Goal: Task Accomplishment & Management: Manage account settings

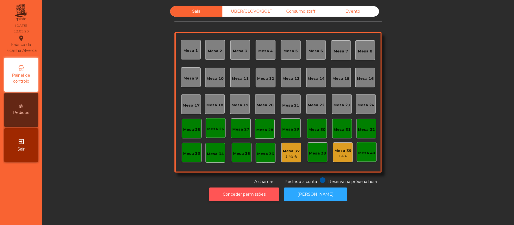
click at [225, 199] on button "Conceder permissões" at bounding box center [244, 195] width 70 height 14
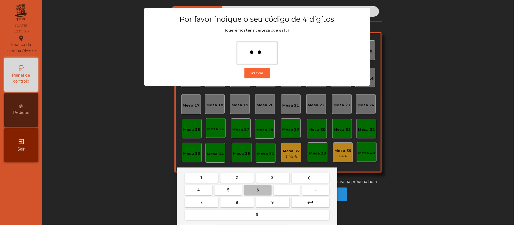
type input "***"
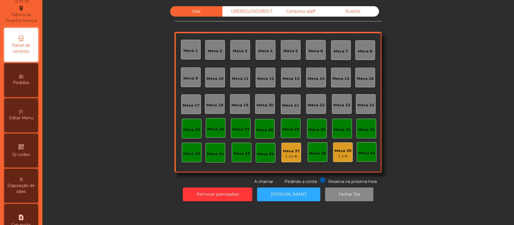
click at [26, 128] on div "Editar Menu" at bounding box center [21, 115] width 34 height 34
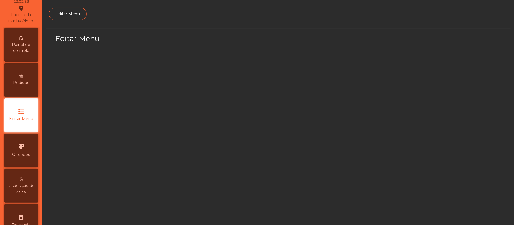
scroll to position [39, 0]
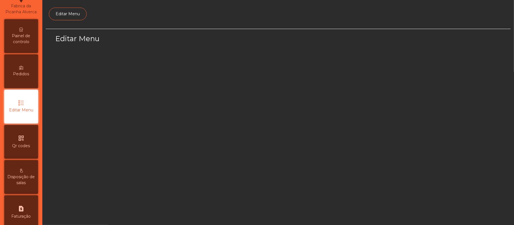
select select "*"
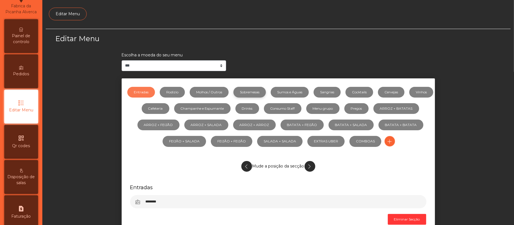
click at [266, 95] on link "Sobremesas" at bounding box center [249, 92] width 32 height 11
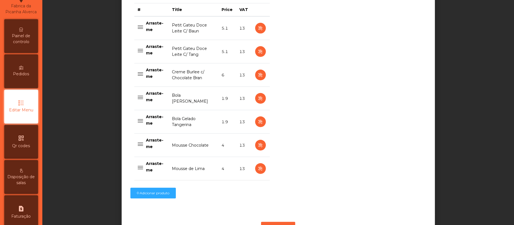
scroll to position [238, 0]
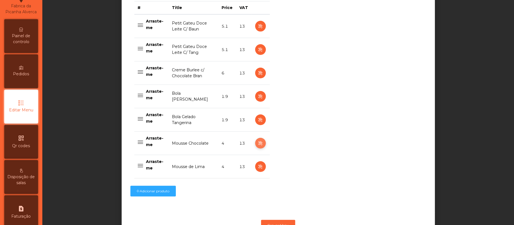
click at [257, 146] on icon "button" at bounding box center [260, 143] width 6 height 7
select select "**"
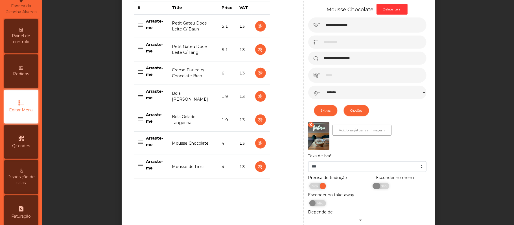
click at [381, 188] on span "Não" at bounding box center [383, 186] width 14 height 6
click at [451, 164] on div "**********" at bounding box center [278, 37] width 465 height 494
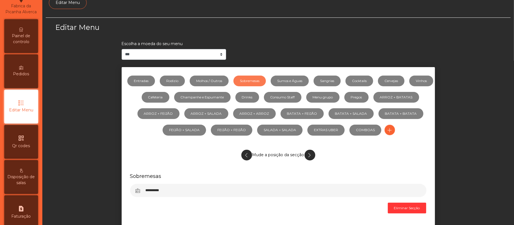
scroll to position [0, 0]
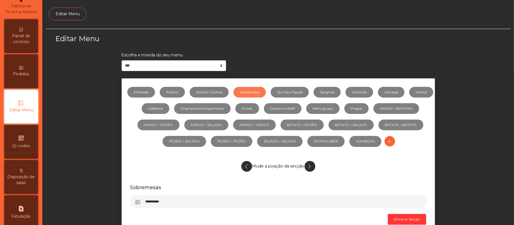
click at [32, 44] on span "Painel de controlo" at bounding box center [21, 39] width 31 height 12
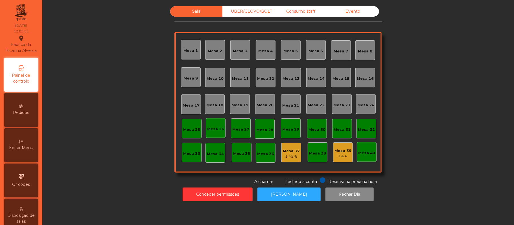
click at [125, 191] on div "Conceder permissões Abrir Gaveta Fechar Dia" at bounding box center [278, 194] width 456 height 19
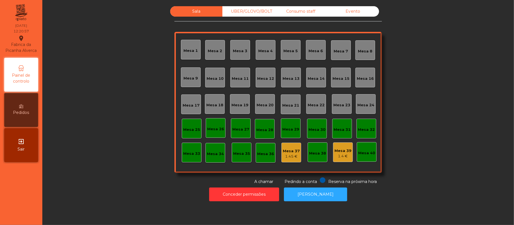
click at [143, 107] on div "Sala UBER/GLOVO/BOLT Consumo staff Evento Mesa 1 Mesa 2 Mesa 3 Mesa 4 Mesa 5 Me…" at bounding box center [278, 95] width 456 height 179
click at [340, 156] on div "1.4 €" at bounding box center [342, 157] width 17 height 6
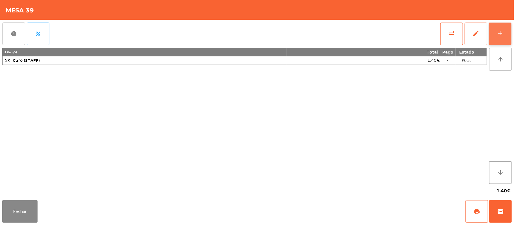
click at [493, 40] on button "add" at bounding box center [500, 34] width 23 height 23
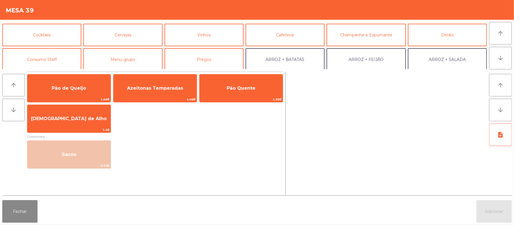
scroll to position [26, 0]
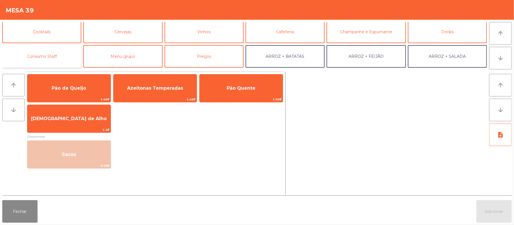
click at [69, 58] on button "Consumo Staff" at bounding box center [41, 56] width 79 height 23
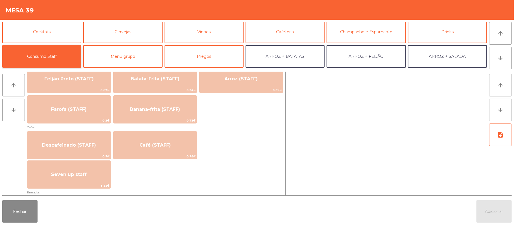
scroll to position [277, 0]
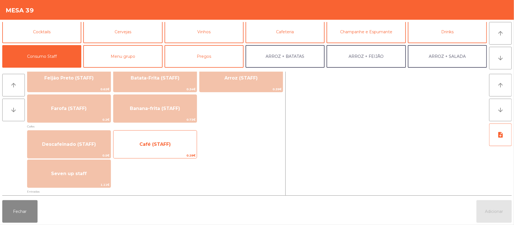
click at [157, 144] on span "Café (STAFF)" at bounding box center [154, 144] width 31 height 5
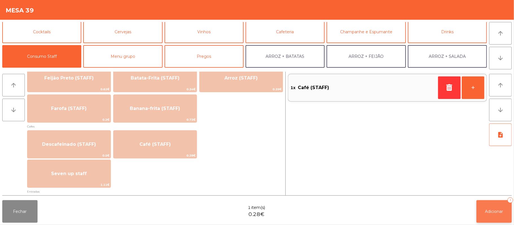
click at [499, 211] on span "Adicionar" at bounding box center [494, 211] width 18 height 5
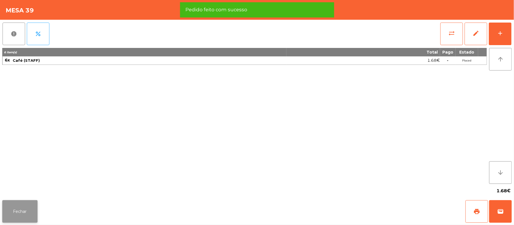
click at [23, 204] on button "Fechar" at bounding box center [19, 211] width 35 height 23
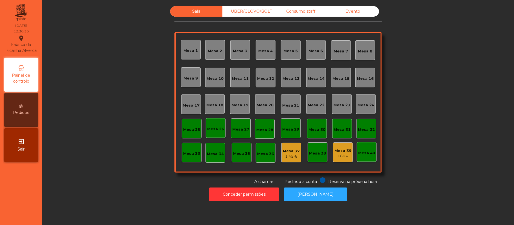
click at [240, 110] on div "Mesa 19" at bounding box center [240, 104] width 20 height 20
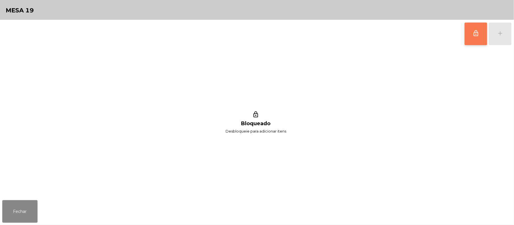
click at [470, 35] on button "lock_outline" at bounding box center [475, 34] width 23 height 23
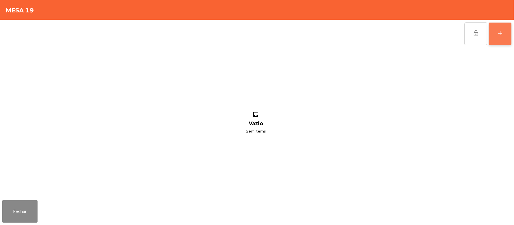
click at [494, 35] on button "add" at bounding box center [500, 34] width 23 height 23
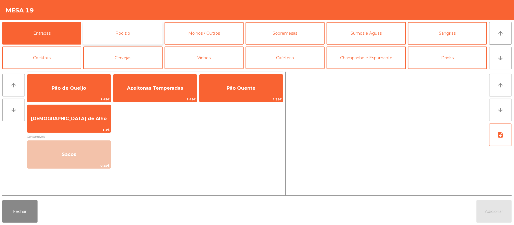
click at [139, 33] on button "Rodizio" at bounding box center [122, 33] width 79 height 23
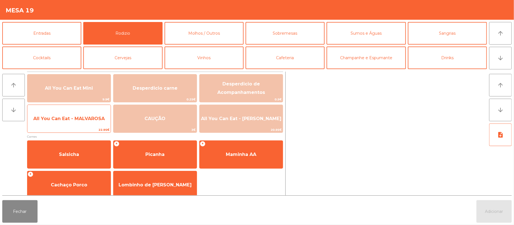
click at [89, 124] on span "All You Can Eat - MALVAROSA" at bounding box center [68, 118] width 83 height 15
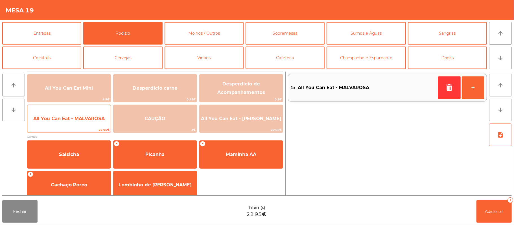
click at [90, 124] on span "All You Can Eat - MALVAROSA" at bounding box center [68, 118] width 83 height 15
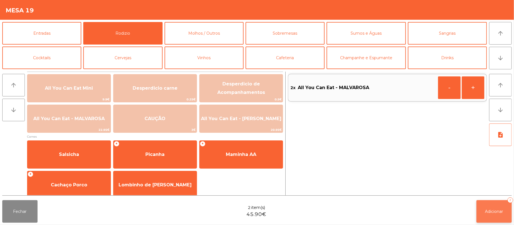
click at [496, 212] on span "Adicionar" at bounding box center [494, 211] width 18 height 5
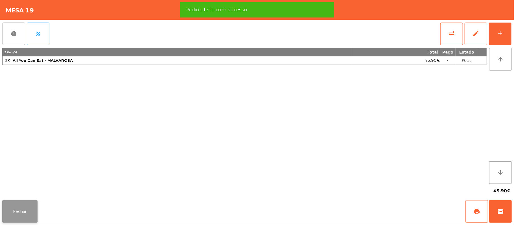
click at [29, 212] on button "Fechar" at bounding box center [19, 211] width 35 height 23
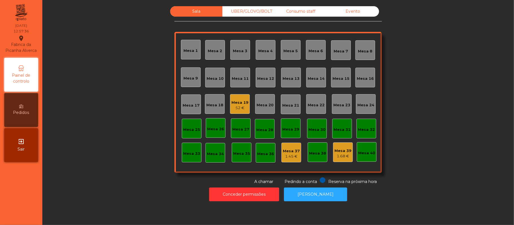
click at [244, 11] on div "UBER/GLOVO/BOLT" at bounding box center [248, 11] width 52 height 10
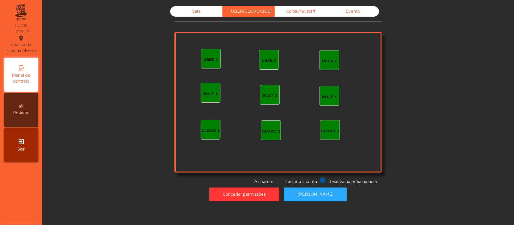
click at [205, 60] on div "UBER 1" at bounding box center [210, 60] width 15 height 6
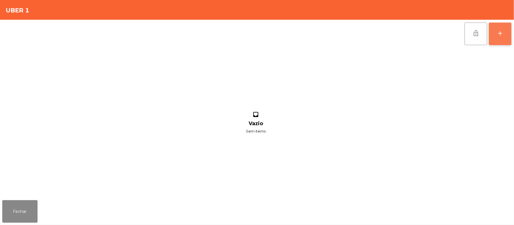
click at [496, 31] on button "add" at bounding box center [500, 34] width 23 height 23
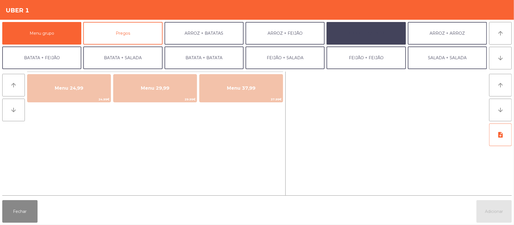
click at [356, 35] on button "ARROZ + SALADA" at bounding box center [365, 33] width 79 height 23
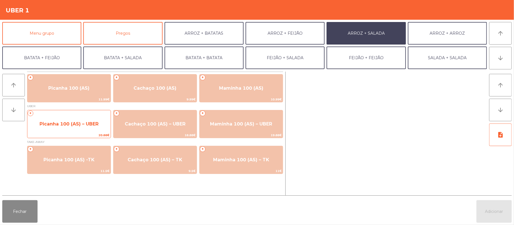
click at [69, 126] on span "Picanha 100 (AS) – UBER" at bounding box center [69, 123] width 59 height 5
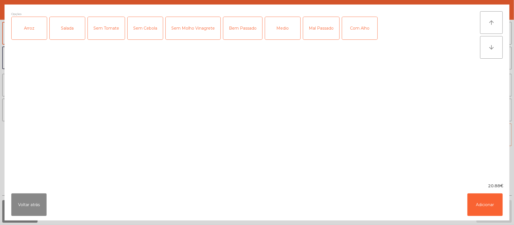
click at [32, 32] on div "Arroz" at bounding box center [29, 28] width 35 height 23
click at [72, 28] on div "Salada" at bounding box center [67, 28] width 35 height 23
click at [322, 29] on div "Mal Passado" at bounding box center [321, 28] width 36 height 23
click at [482, 196] on button "Adicionar" at bounding box center [484, 205] width 35 height 23
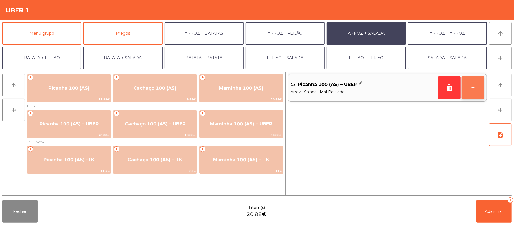
click at [468, 91] on button "+" at bounding box center [473, 87] width 23 height 23
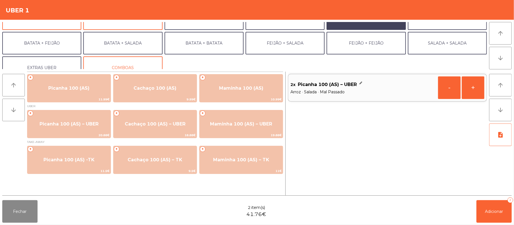
scroll to position [24, 0]
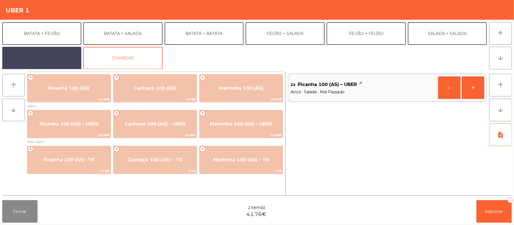
click at [53, 60] on button "EXTRAS UBER" at bounding box center [41, 58] width 79 height 23
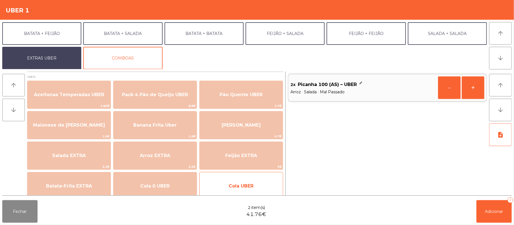
click at [210, 187] on span "Cola UBER" at bounding box center [241, 186] width 83 height 15
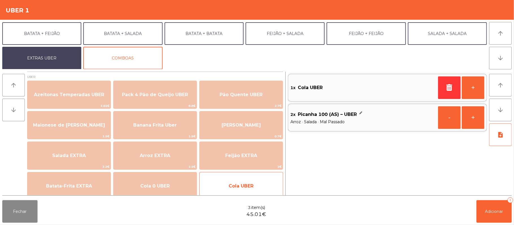
click at [217, 183] on span "Cola UBER" at bounding box center [241, 186] width 83 height 15
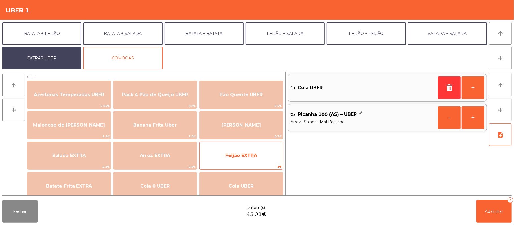
click at [230, 168] on span "3€" at bounding box center [241, 166] width 83 height 5
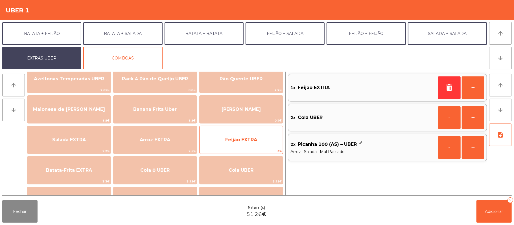
scroll to position [16, 0]
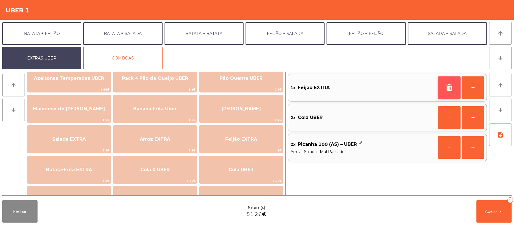
click at [445, 88] on icon "button" at bounding box center [449, 87] width 8 height 7
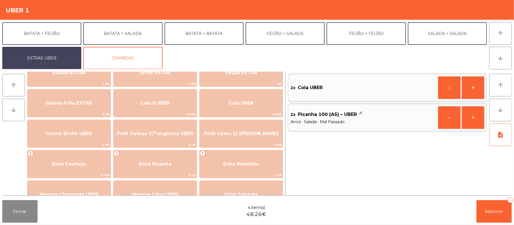
scroll to position [0, 0]
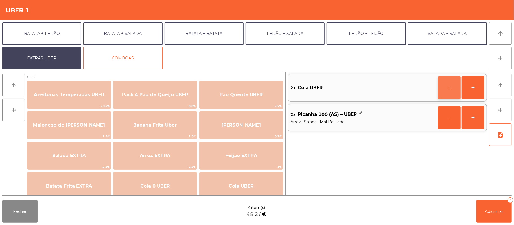
click at [447, 84] on button "-" at bounding box center [449, 87] width 23 height 23
click at [441, 86] on button "button" at bounding box center [449, 87] width 23 height 23
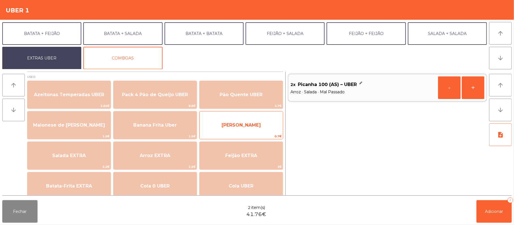
click at [255, 122] on span "Farofa Uber" at bounding box center [241, 125] width 83 height 15
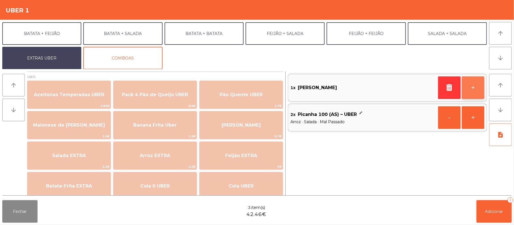
click at [469, 89] on button "+" at bounding box center [473, 87] width 23 height 23
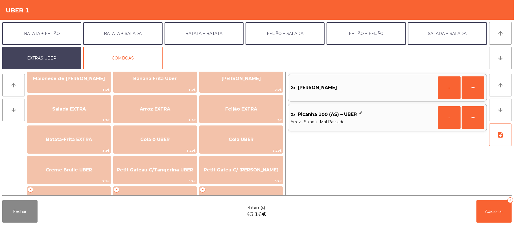
scroll to position [49, 0]
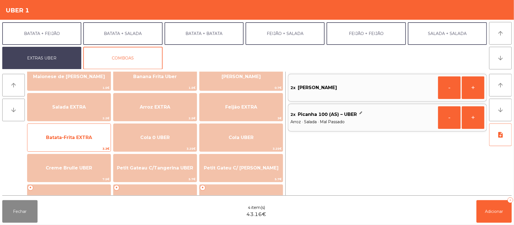
click at [81, 141] on span "Batata-Frita EXTRA" at bounding box center [68, 137] width 83 height 15
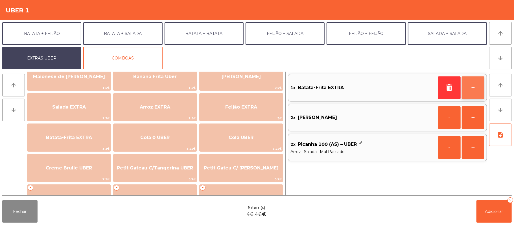
click at [471, 89] on button "+" at bounding box center [473, 87] width 23 height 23
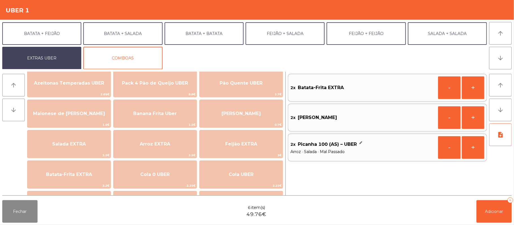
scroll to position [0, 0]
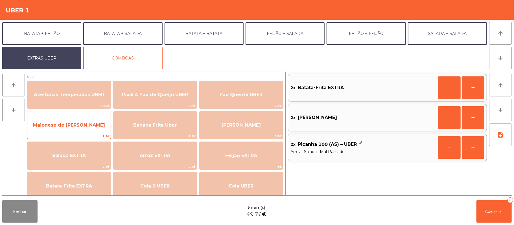
click at [73, 126] on span "Maionese de Alho UBER" at bounding box center [69, 124] width 72 height 5
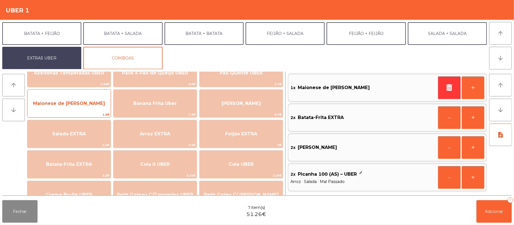
scroll to position [23, 0]
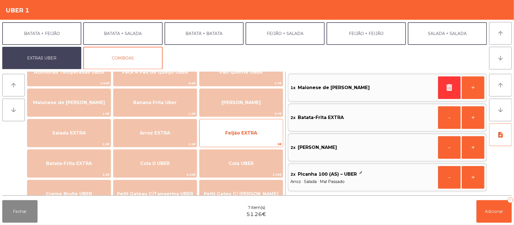
click at [245, 131] on span "Feijão EXTRA" at bounding box center [241, 132] width 32 height 5
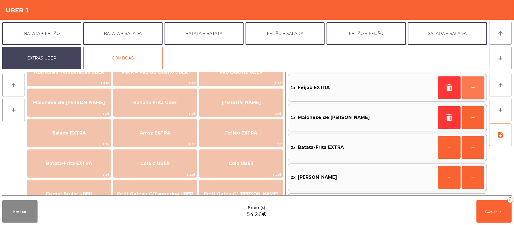
click at [471, 86] on button "+" at bounding box center [473, 87] width 23 height 23
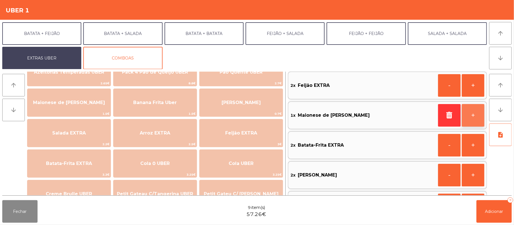
click at [473, 113] on button "+" at bounding box center [473, 115] width 23 height 23
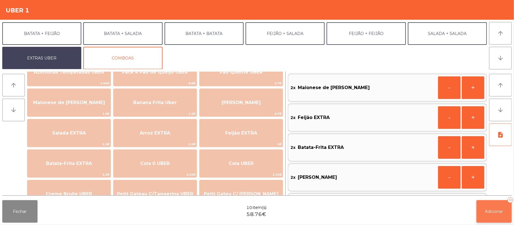
click at [485, 211] on span "Adicionar" at bounding box center [494, 211] width 18 height 5
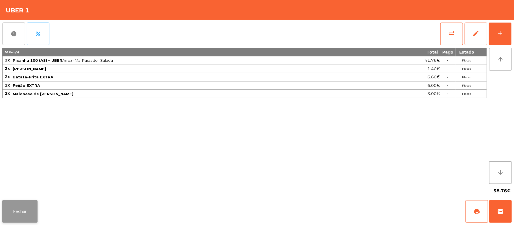
click at [8, 209] on button "Fechar" at bounding box center [19, 211] width 35 height 23
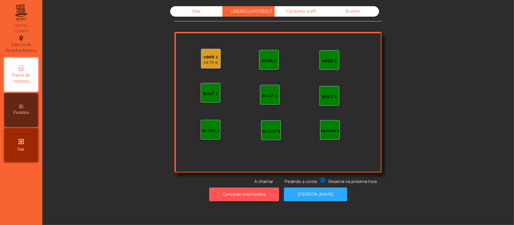
click at [255, 194] on button "Conceder permissões" at bounding box center [244, 195] width 70 height 14
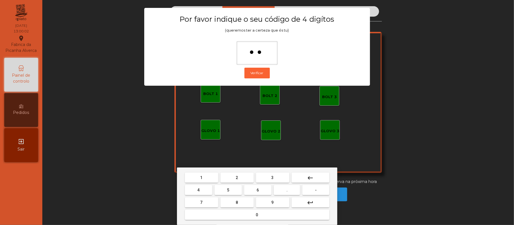
type input "***"
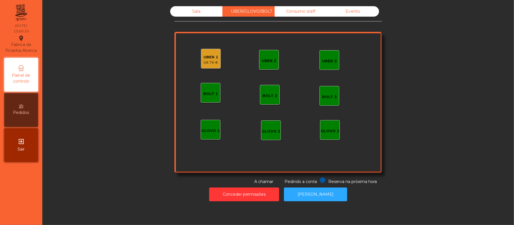
click at [203, 60] on div "58.76 €" at bounding box center [210, 63] width 15 height 6
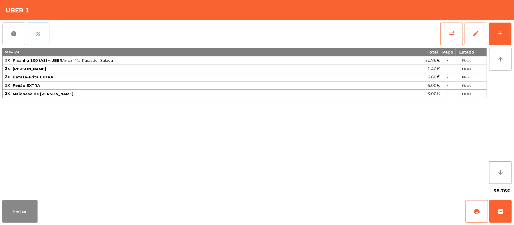
click at [40, 35] on span "percent" at bounding box center [38, 33] width 7 height 7
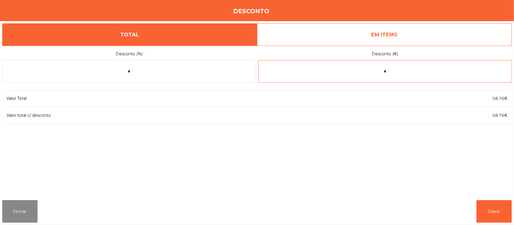
click at [395, 71] on input "*" at bounding box center [385, 71] width 254 height 23
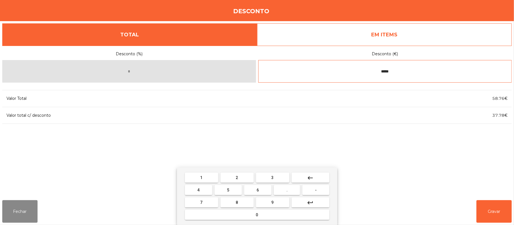
type input "*****"
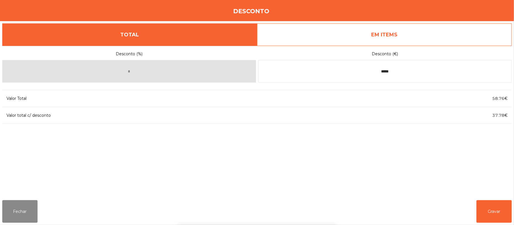
click at [494, 207] on div "1 2 3 keyboard_backspace 4 5 6 . - 7 8 9 keyboard_return 0" at bounding box center [257, 197] width 514 height 58
click at [490, 210] on button "Gravar" at bounding box center [493, 211] width 35 height 23
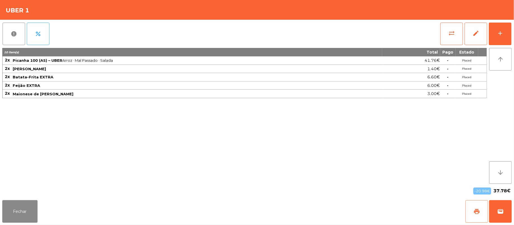
click at [476, 211] on span "print" at bounding box center [476, 211] width 7 height 7
click at [497, 207] on button "wallet" at bounding box center [500, 211] width 23 height 23
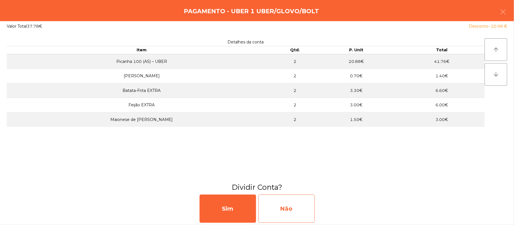
click at [294, 209] on div "Não" at bounding box center [286, 209] width 56 height 28
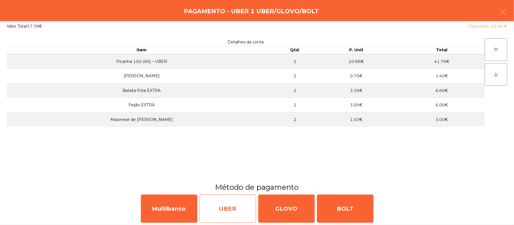
click at [236, 210] on div "UBER" at bounding box center [228, 209] width 56 height 28
select select "**"
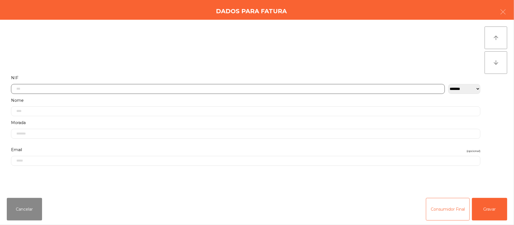
click at [44, 88] on input "text" at bounding box center [228, 89] width 434 height 10
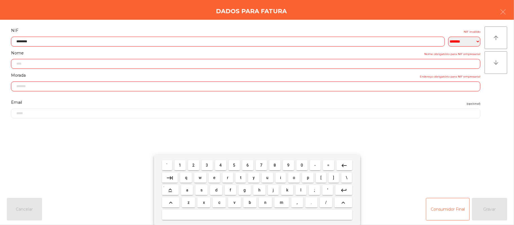
type input "*********"
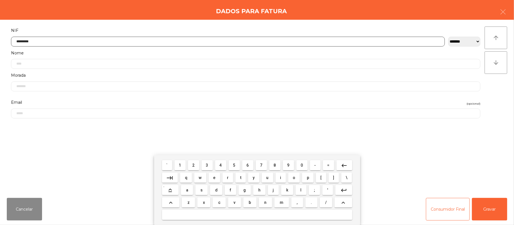
type input "**********"
type input "*********"
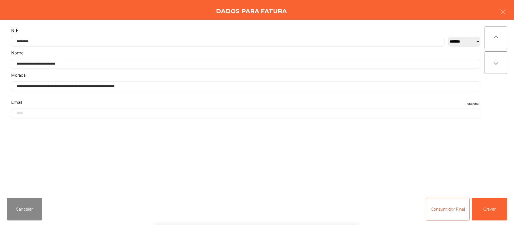
click at [484, 212] on div "` 1 2 3 4 5 6 7 8 9 0 - = keyboard_backspace keyboard_tab q w e r t y u i o p […" at bounding box center [257, 190] width 514 height 70
click at [486, 211] on button "Gravar" at bounding box center [489, 209] width 35 height 23
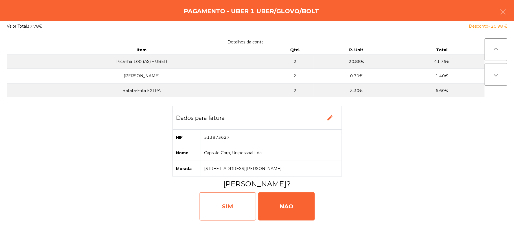
click at [231, 210] on div "SIM" at bounding box center [228, 206] width 56 height 28
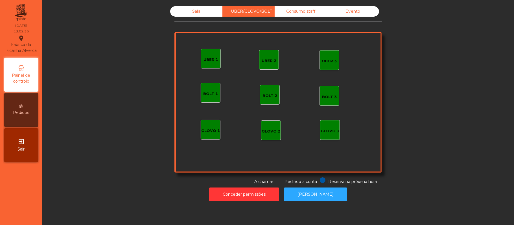
click at [262, 63] on div "UBER 2" at bounding box center [269, 61] width 15 height 6
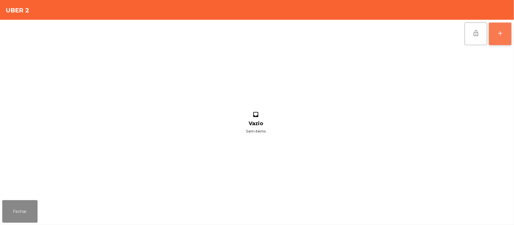
click at [495, 35] on button "add" at bounding box center [500, 34] width 23 height 23
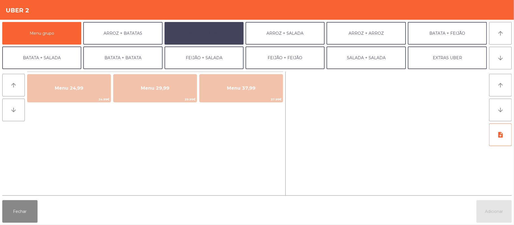
click at [219, 32] on button "ARROZ + FEIJÃO" at bounding box center [204, 33] width 79 height 23
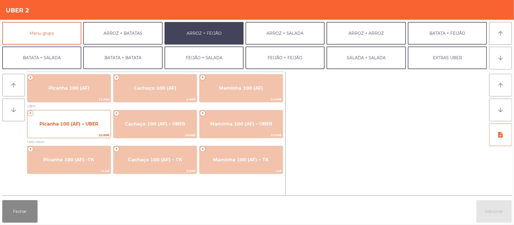
click at [66, 123] on span "Picanha 100 (AF) – UBER" at bounding box center [69, 123] width 59 height 5
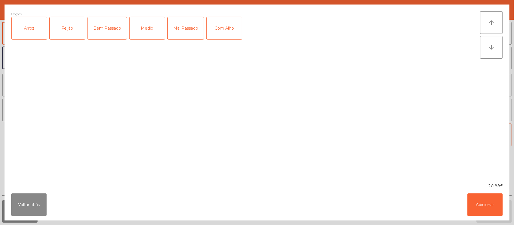
click at [30, 29] on div "Arroz" at bounding box center [29, 28] width 35 height 23
click at [68, 31] on div "Feijão" at bounding box center [67, 28] width 35 height 23
click at [183, 32] on div "Mal Passado" at bounding box center [186, 28] width 36 height 23
click at [232, 26] on div "Com Alho" at bounding box center [224, 28] width 35 height 23
click at [475, 200] on button "Adicionar" at bounding box center [484, 205] width 35 height 23
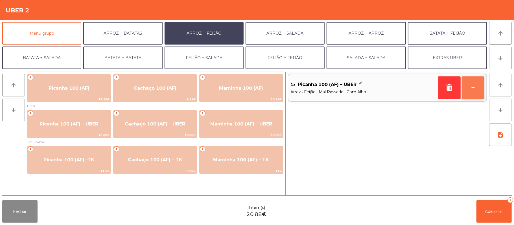
click at [472, 85] on button "+" at bounding box center [473, 87] width 23 height 23
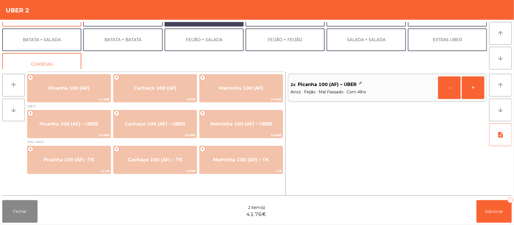
scroll to position [24, 0]
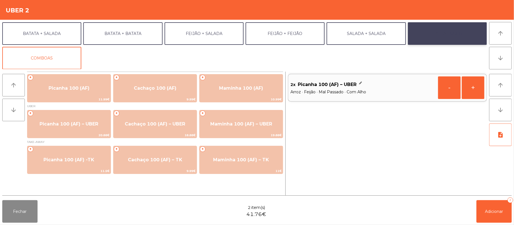
click at [446, 36] on button "EXTRAS UBER" at bounding box center [447, 33] width 79 height 23
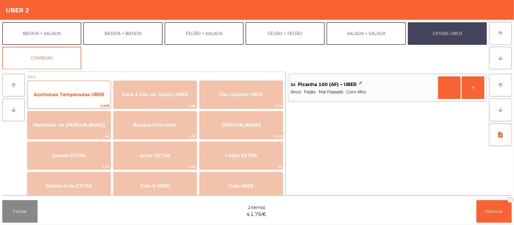
click at [80, 91] on span "Azeitonas Temperadas UBER" at bounding box center [68, 94] width 83 height 15
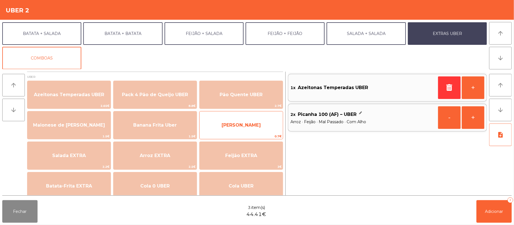
click at [244, 122] on span "Farofa Uber" at bounding box center [241, 124] width 39 height 5
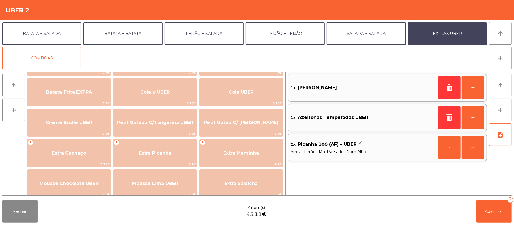
scroll to position [97, 0]
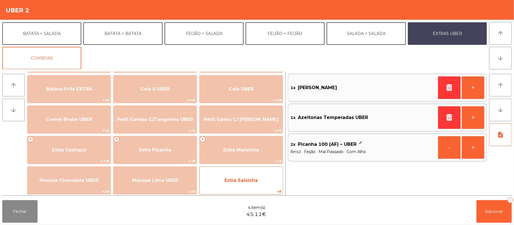
click at [236, 183] on span "Extra Salsicha" at bounding box center [241, 180] width 83 height 15
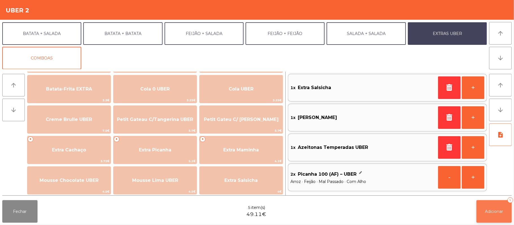
click at [494, 212] on span "Adicionar" at bounding box center [494, 211] width 18 height 5
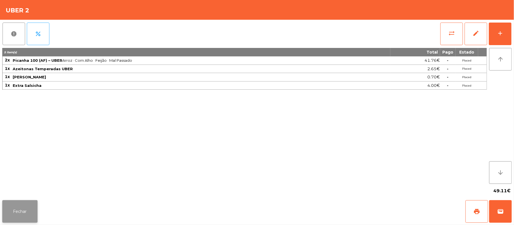
click at [22, 209] on button "Fechar" at bounding box center [19, 211] width 35 height 23
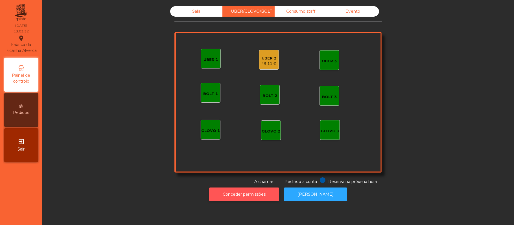
click at [257, 194] on button "Conceder permissões" at bounding box center [244, 195] width 70 height 14
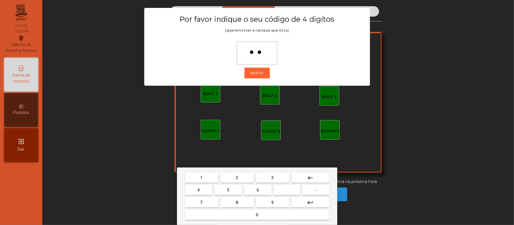
type input "***"
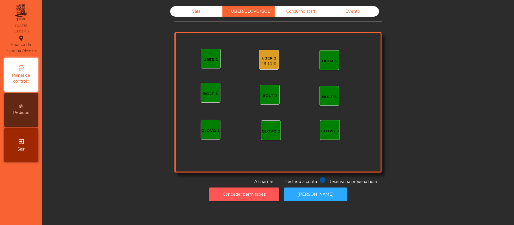
click at [222, 199] on button "Conceder permissões" at bounding box center [244, 195] width 70 height 14
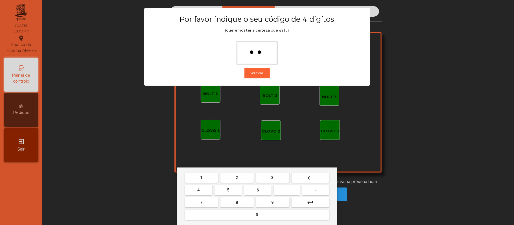
type input "***"
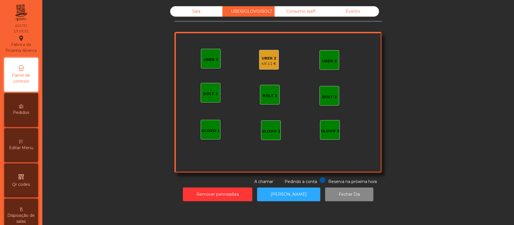
click at [265, 64] on div "49.11 €" at bounding box center [269, 64] width 15 height 6
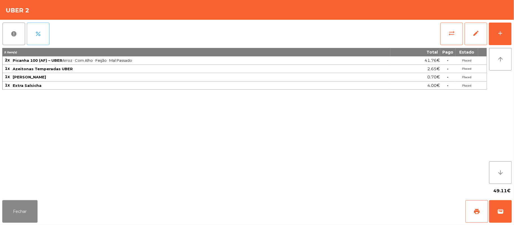
click at [40, 34] on span "percent" at bounding box center [38, 33] width 7 height 7
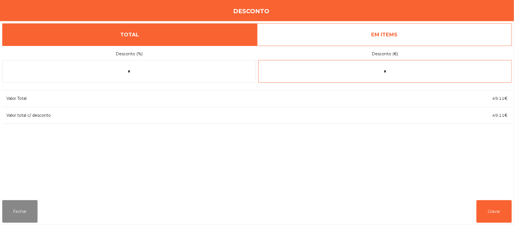
click at [396, 71] on input "*" at bounding box center [385, 71] width 254 height 23
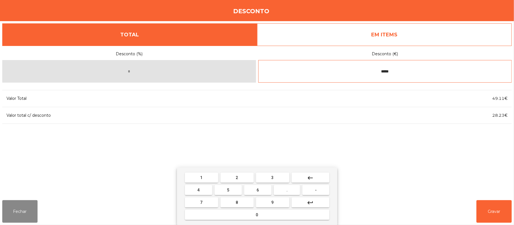
type input "*****"
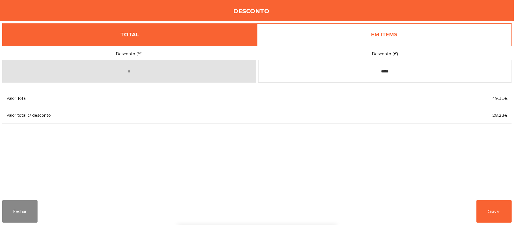
click at [489, 214] on div "1 2 3 keyboard_backspace 4 5 6 . - 7 8 9 keyboard_return 0" at bounding box center [257, 197] width 514 height 58
click at [496, 211] on button "Gravar" at bounding box center [493, 211] width 35 height 23
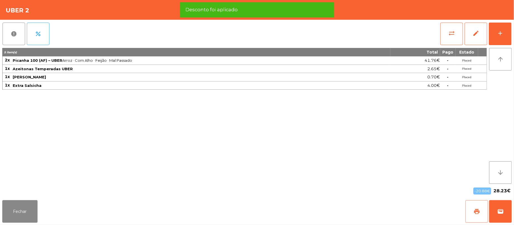
click at [472, 211] on button "print" at bounding box center [476, 211] width 23 height 23
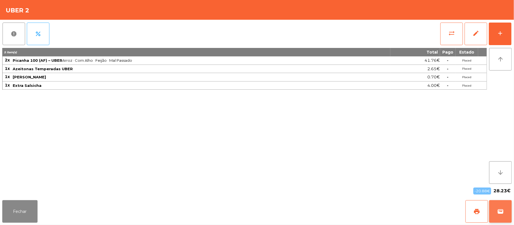
click at [498, 211] on span "wallet" at bounding box center [500, 211] width 7 height 7
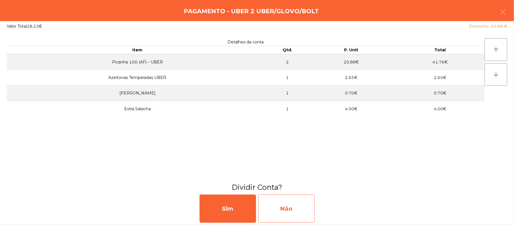
click at [285, 209] on div "Não" at bounding box center [286, 209] width 56 height 28
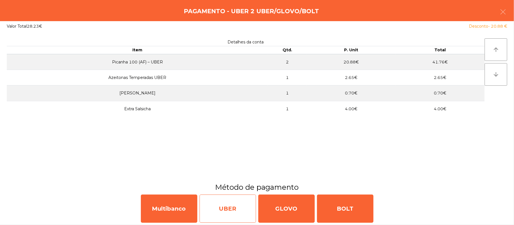
click at [221, 211] on div "UBER" at bounding box center [228, 209] width 56 height 28
select select "**"
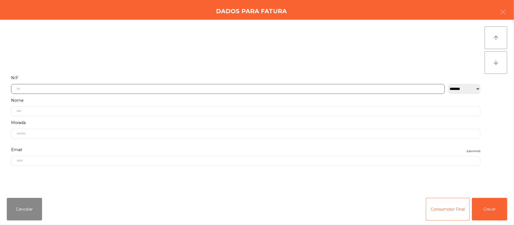
click at [91, 89] on input "text" at bounding box center [228, 89] width 434 height 10
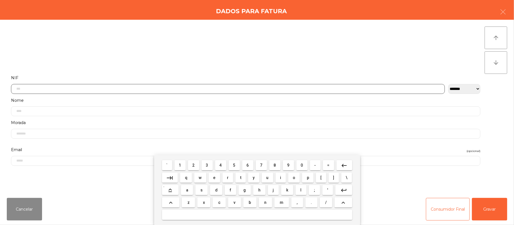
scroll to position [47, 0]
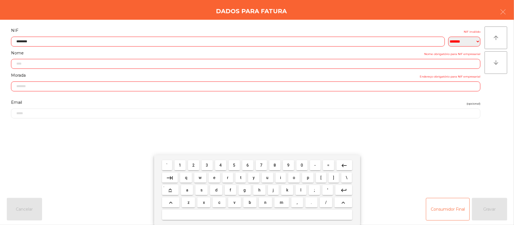
type input "*********"
type input "**********"
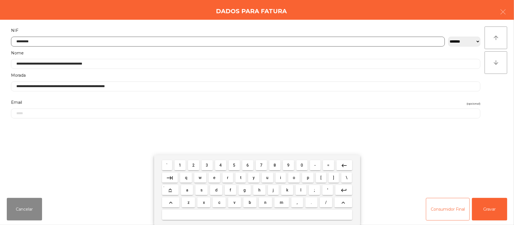
type input "*********"
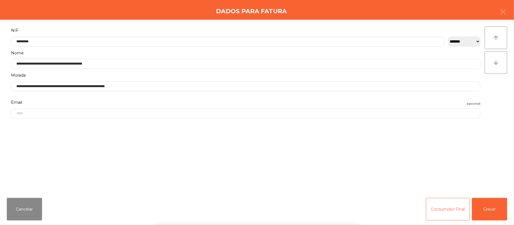
click at [488, 212] on div "` 1 2 3 4 5 6 7 8 9 0 - = keyboard_backspace keyboard_tab q w e r t y u i o p […" at bounding box center [257, 190] width 514 height 70
click at [483, 209] on button "Gravar" at bounding box center [489, 209] width 35 height 23
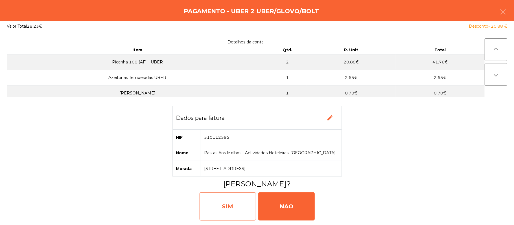
click at [231, 203] on div "SIM" at bounding box center [228, 206] width 56 height 28
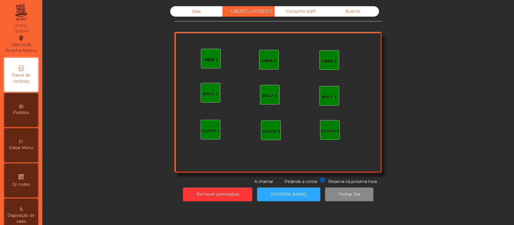
click at [190, 7] on div "Sala" at bounding box center [196, 11] width 52 height 10
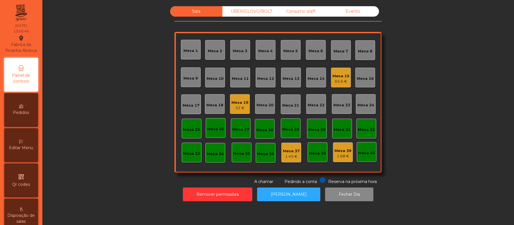
click at [317, 104] on div "Mesa 22" at bounding box center [316, 105] width 17 height 6
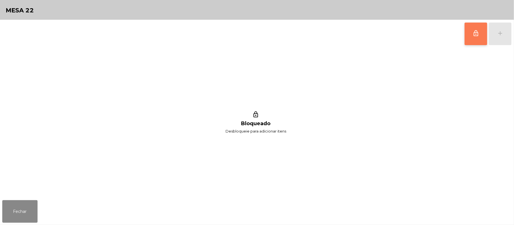
click at [468, 38] on button "lock_outline" at bounding box center [475, 34] width 23 height 23
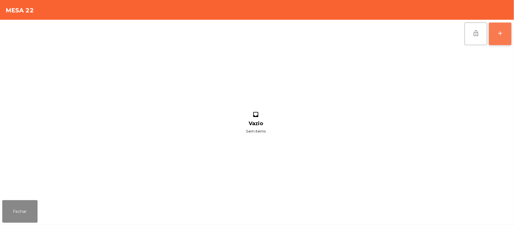
click at [509, 33] on button "add" at bounding box center [500, 34] width 23 height 23
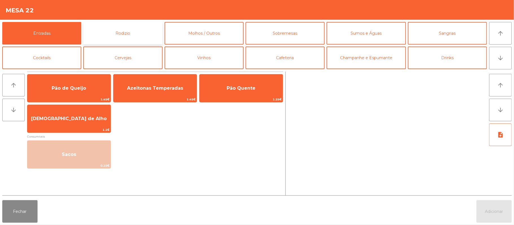
click at [147, 33] on button "Rodizio" at bounding box center [122, 33] width 79 height 23
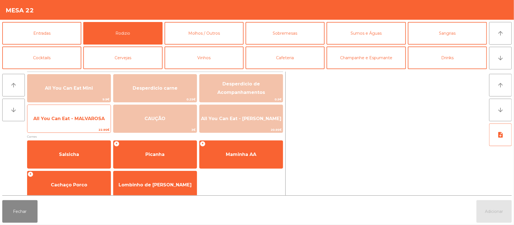
click at [81, 120] on span "All You Can Eat - MALVAROSA" at bounding box center [68, 118] width 71 height 5
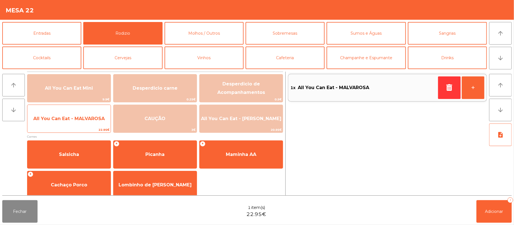
click at [80, 122] on span "All You Can Eat - MALVAROSA" at bounding box center [68, 118] width 83 height 15
click at [81, 123] on span "All You Can Eat - MALVAROSA" at bounding box center [68, 118] width 83 height 15
click at [84, 123] on span "All You Can Eat - MALVAROSA" at bounding box center [68, 118] width 83 height 15
click at [80, 129] on span "22.95€" at bounding box center [68, 129] width 83 height 5
click at [84, 120] on span "All You Can Eat - MALVAROSA" at bounding box center [68, 118] width 71 height 5
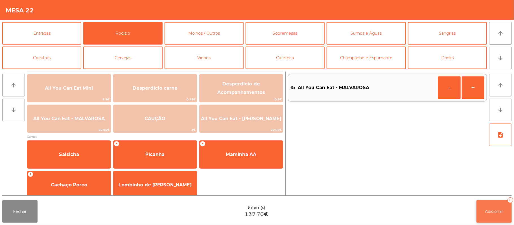
click at [493, 208] on button "Adicionar 6" at bounding box center [493, 211] width 35 height 23
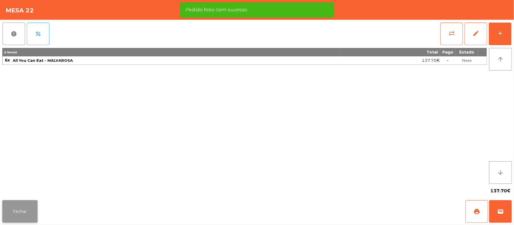
click at [28, 211] on button "Fechar" at bounding box center [19, 211] width 35 height 23
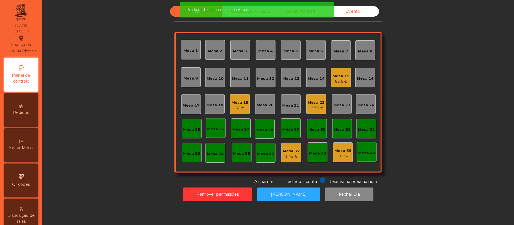
click at [142, 150] on div "Sala UBER/GLOVO/BOLT Consumo staff Evento Mesa 1 Mesa 2 Mesa 3 Mesa 4 Mesa 5 Me…" at bounding box center [278, 95] width 456 height 179
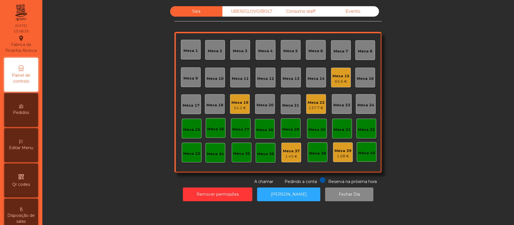
click at [247, 10] on div "UBER/GLOVO/BOLT" at bounding box center [248, 11] width 52 height 10
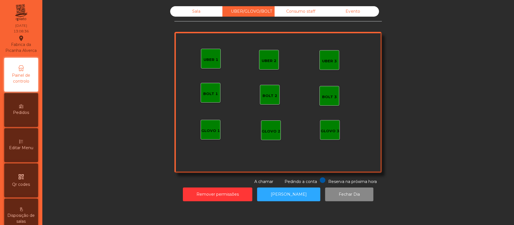
click at [329, 60] on div "UBER 3" at bounding box center [329, 61] width 15 height 6
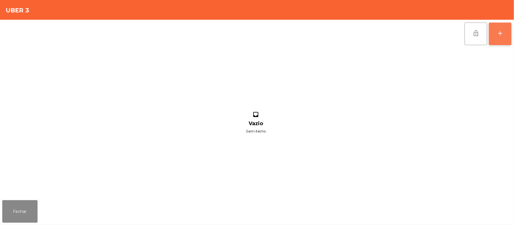
click at [503, 35] on div "add" at bounding box center [500, 33] width 7 height 7
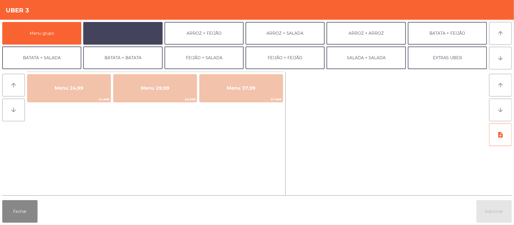
click at [144, 34] on button "ARROZ + BATATAS" at bounding box center [122, 33] width 79 height 23
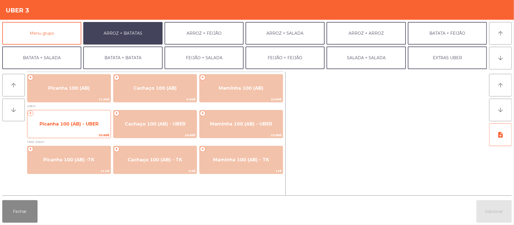
click at [69, 130] on span "Picanha 100 (AB) - UBER" at bounding box center [68, 124] width 83 height 15
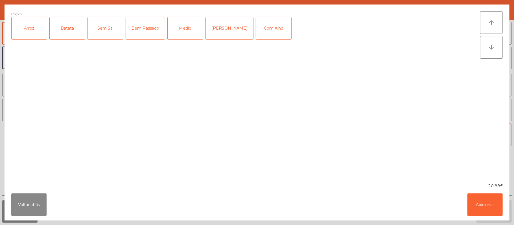
click at [33, 21] on div "Arroz" at bounding box center [29, 28] width 35 height 23
click at [68, 24] on div "Batata" at bounding box center [67, 28] width 35 height 23
click at [187, 36] on div "Medio" at bounding box center [185, 28] width 35 height 23
click at [215, 20] on div "Mal Pssado" at bounding box center [229, 28] width 47 height 23
click at [262, 35] on div "Com Alho" at bounding box center [273, 28] width 35 height 23
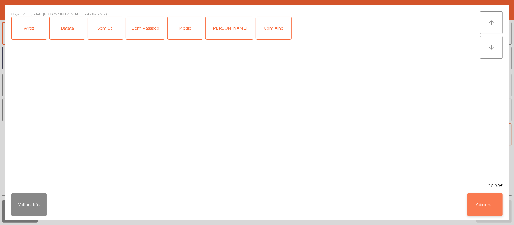
click at [483, 201] on button "Adicionar" at bounding box center [484, 205] width 35 height 23
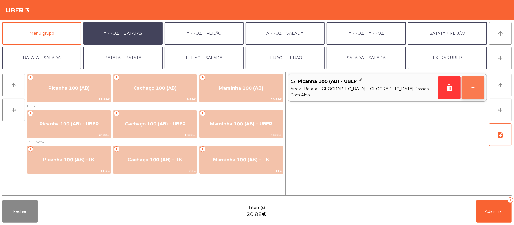
click at [480, 93] on button "+" at bounding box center [473, 87] width 23 height 23
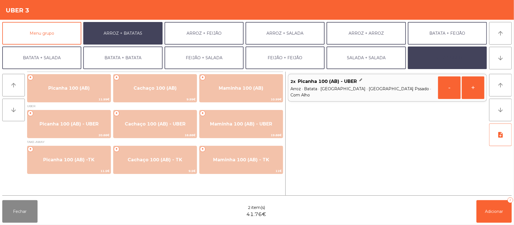
click at [445, 62] on button "EXTRAS UBER" at bounding box center [447, 58] width 79 height 23
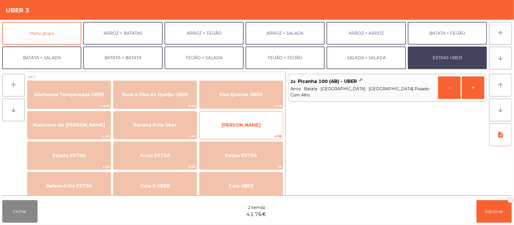
click at [260, 122] on span "Farofa Uber" at bounding box center [241, 125] width 83 height 15
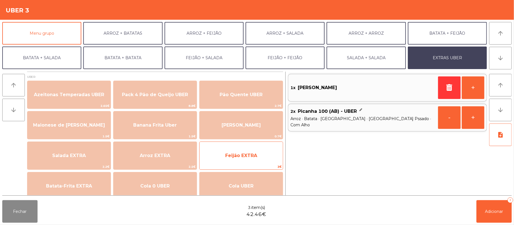
click at [231, 154] on span "Feijão EXTRA" at bounding box center [241, 155] width 32 height 5
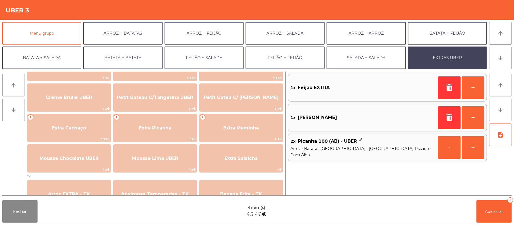
scroll to position [130, 0]
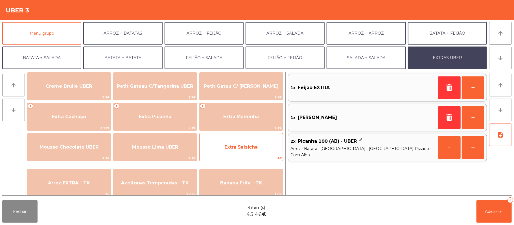
click at [244, 151] on span "Extra Salsicha" at bounding box center [241, 147] width 83 height 15
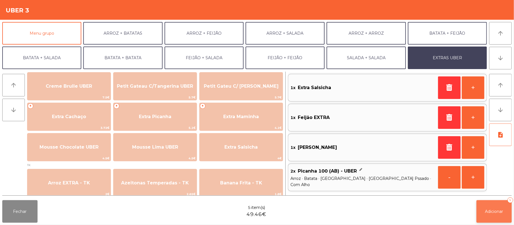
click at [488, 212] on span "Adicionar" at bounding box center [494, 211] width 18 height 5
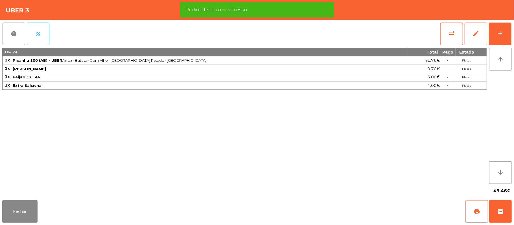
click at [40, 35] on span "percent" at bounding box center [38, 33] width 7 height 7
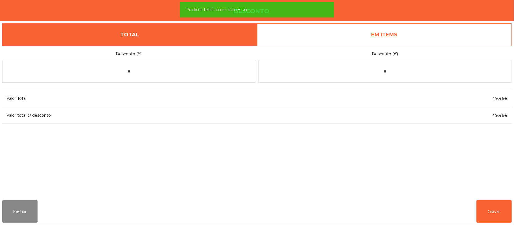
click at [409, 38] on link "EM ITEMS" at bounding box center [384, 34] width 255 height 23
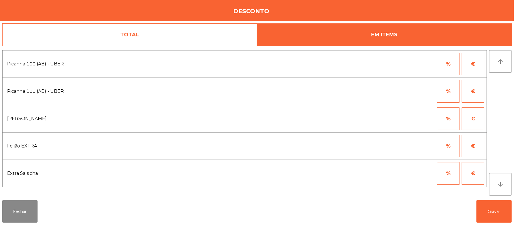
click at [445, 69] on button "%" at bounding box center [448, 64] width 23 height 23
click at [412, 64] on input "*" at bounding box center [420, 64] width 28 height 23
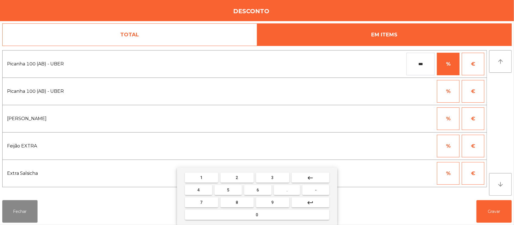
type input "***"
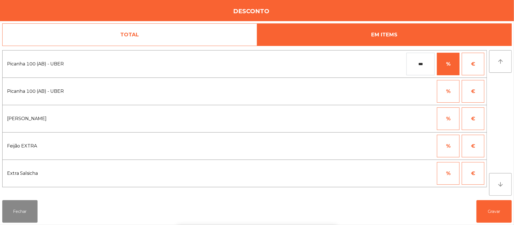
click at [489, 203] on div "1 2 3 keyboard_backspace 4 5 6 . - 7 8 9 keyboard_return 0" at bounding box center [257, 197] width 514 height 58
click at [499, 213] on button "Gravar" at bounding box center [493, 211] width 35 height 23
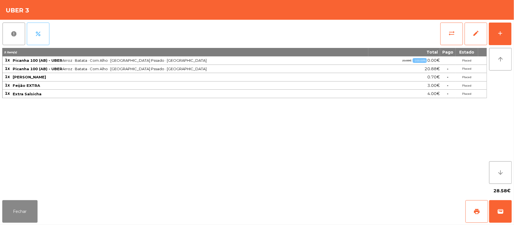
click at [38, 34] on span "percent" at bounding box center [38, 33] width 7 height 7
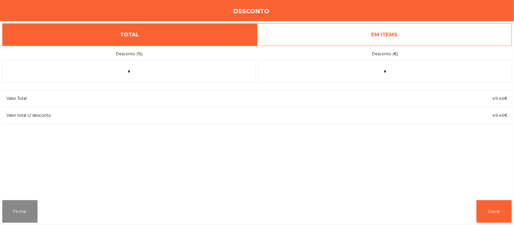
click at [417, 46] on form "Desconto (%) * Desconto (€) *" at bounding box center [256, 66] width 509 height 40
click at [433, 40] on link "EM ITEMS" at bounding box center [384, 34] width 255 height 23
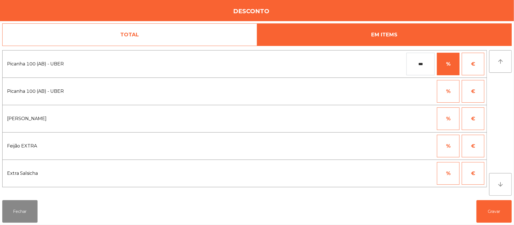
click at [428, 64] on input "***" at bounding box center [420, 64] width 28 height 23
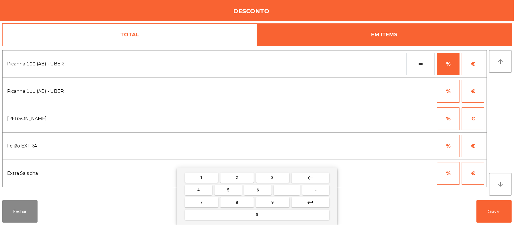
click at [418, 63] on input "***" at bounding box center [420, 64] width 28 height 23
type input "*"
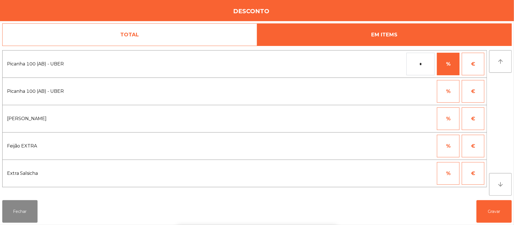
click at [499, 203] on div "1 2 3 keyboard_backspace 4 5 6 . - 7 8 9 keyboard_return 0" at bounding box center [257, 197] width 514 height 58
click at [493, 210] on button "Gravar" at bounding box center [493, 211] width 35 height 23
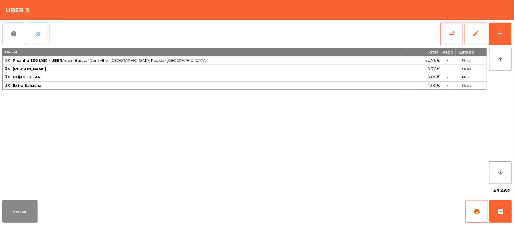
click at [41, 39] on button "percent" at bounding box center [38, 34] width 23 height 23
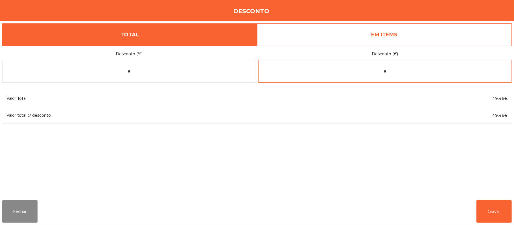
click at [395, 69] on input "*" at bounding box center [385, 71] width 254 height 23
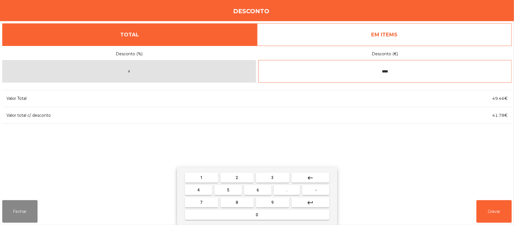
type input "****"
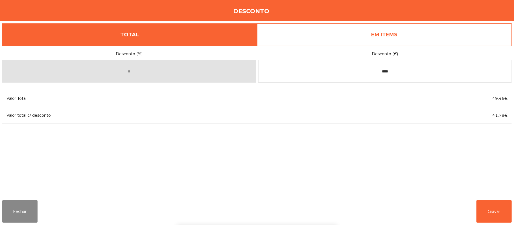
click at [496, 217] on div "1 2 3 keyboard_backspace 4 5 6 . - 7 8 9 keyboard_return 0" at bounding box center [257, 197] width 514 height 58
click at [495, 208] on button "Gravar" at bounding box center [493, 211] width 35 height 23
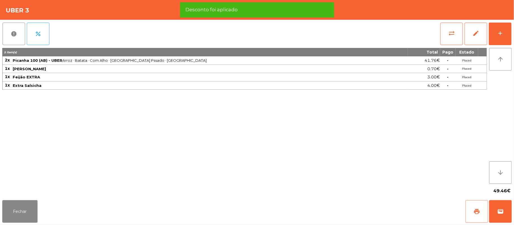
click at [475, 209] on span "print" at bounding box center [476, 211] width 7 height 7
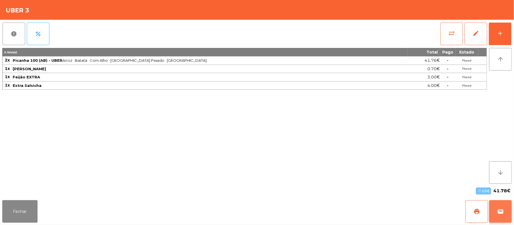
click at [498, 216] on button "wallet" at bounding box center [500, 211] width 23 height 23
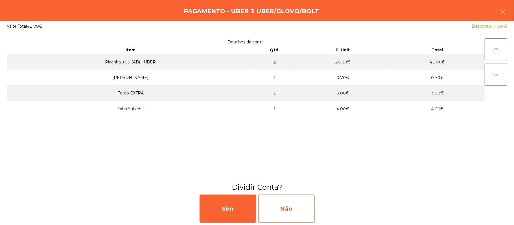
click at [306, 207] on div "Não" at bounding box center [286, 209] width 56 height 28
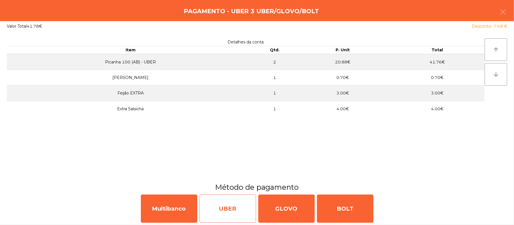
click at [225, 209] on div "UBER" at bounding box center [228, 209] width 56 height 28
select select "**"
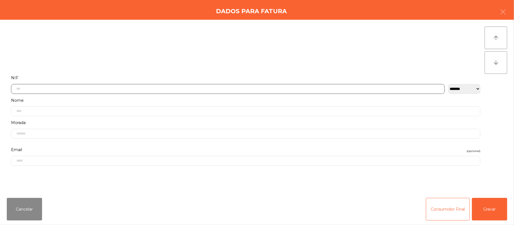
click at [222, 89] on input "text" at bounding box center [228, 89] width 434 height 10
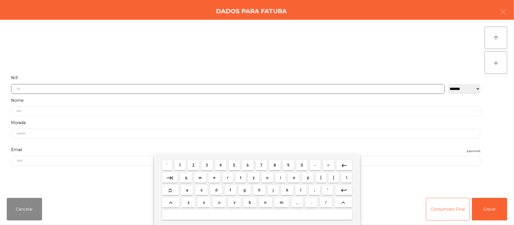
scroll to position [47, 0]
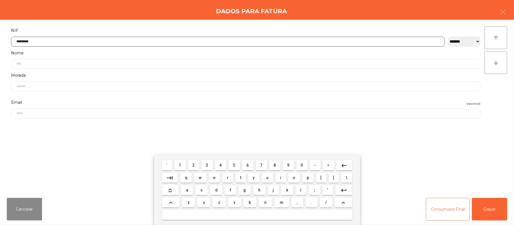
type input "*********"
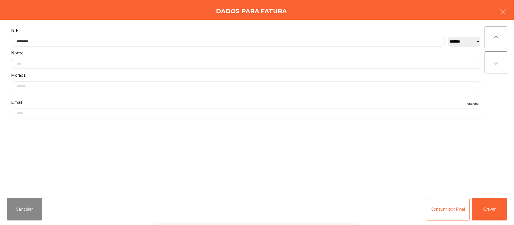
click at [493, 215] on div "` 1 2 3 4 5 6 7 8 9 0 - = keyboard_backspace keyboard_tab q w e r t y u i o p […" at bounding box center [257, 190] width 514 height 70
click at [483, 204] on button "Gravar" at bounding box center [489, 209] width 35 height 23
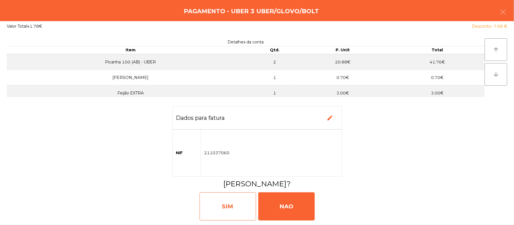
click at [223, 208] on div "SIM" at bounding box center [228, 206] width 56 height 28
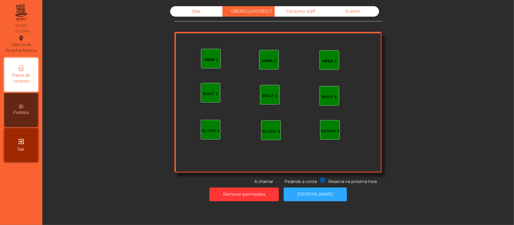
click at [205, 14] on div "Sala" at bounding box center [196, 11] width 52 height 10
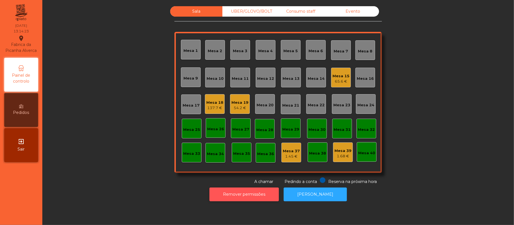
click at [245, 194] on button "Remover permissões" at bounding box center [243, 195] width 69 height 14
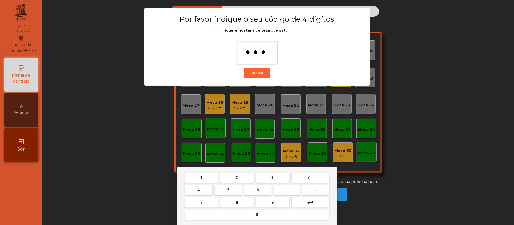
type input "****"
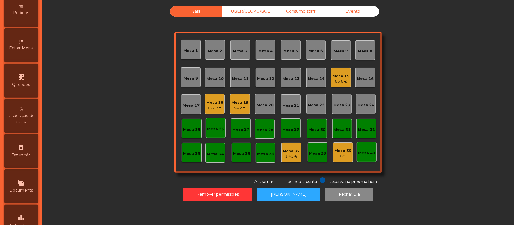
click at [29, 158] on span "Faturação" at bounding box center [21, 155] width 19 height 6
select select "**"
select select "****"
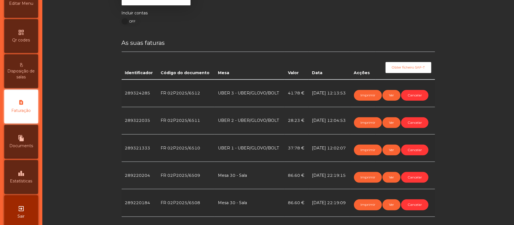
scroll to position [82, 0]
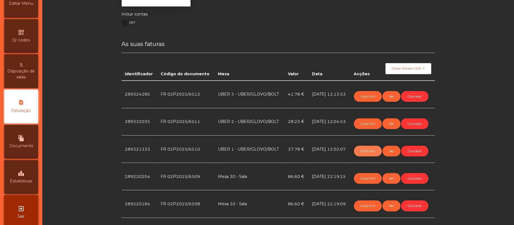
click at [366, 151] on button "Imprimir" at bounding box center [368, 151] width 28 height 11
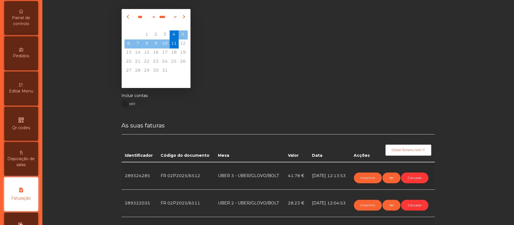
scroll to position [0, 0]
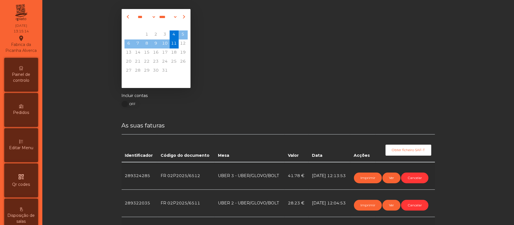
click at [27, 84] on span "Painel de controlo" at bounding box center [21, 78] width 31 height 12
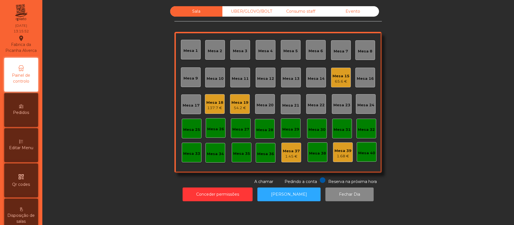
click at [245, 12] on div "UBER/GLOVO/BOLT" at bounding box center [248, 11] width 52 height 10
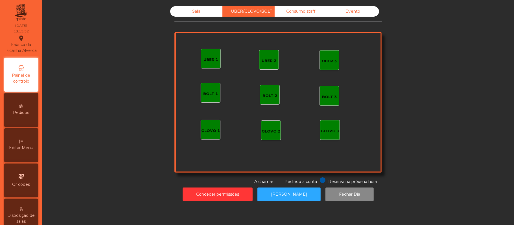
click at [208, 59] on div "UBER 1" at bounding box center [210, 60] width 15 height 6
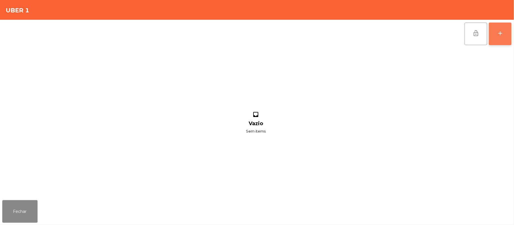
click at [508, 31] on button "add" at bounding box center [500, 34] width 23 height 23
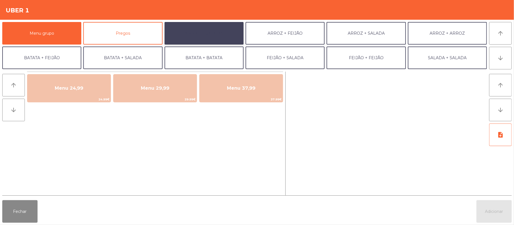
click at [210, 34] on button "ARROZ + BATATAS" at bounding box center [204, 33] width 79 height 23
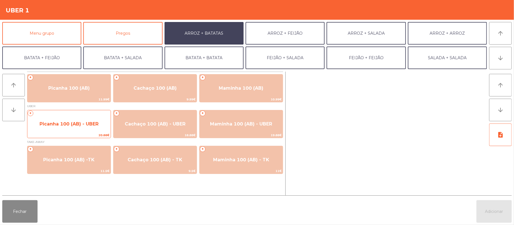
click at [87, 129] on span "Picanha 100 (AB) - UBER" at bounding box center [68, 124] width 83 height 15
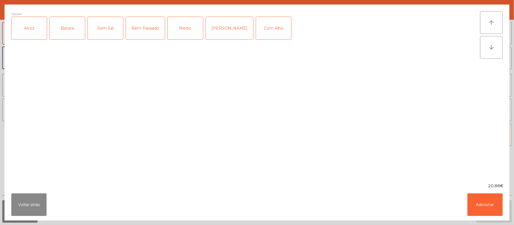
click at [31, 37] on div "Arroz" at bounding box center [29, 28] width 35 height 23
click at [74, 39] on div "Batata" at bounding box center [67, 28] width 35 height 23
click at [180, 36] on div "Medio" at bounding box center [185, 28] width 35 height 23
click at [258, 33] on div "Com Alho" at bounding box center [273, 28] width 35 height 23
click at [483, 203] on button "Adicionar" at bounding box center [484, 205] width 35 height 23
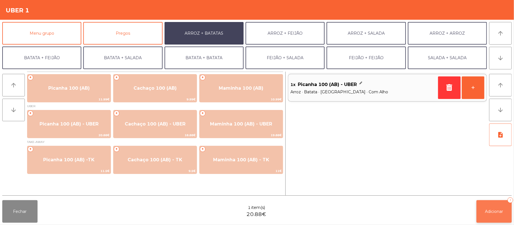
click at [494, 210] on span "Adicionar" at bounding box center [494, 211] width 18 height 5
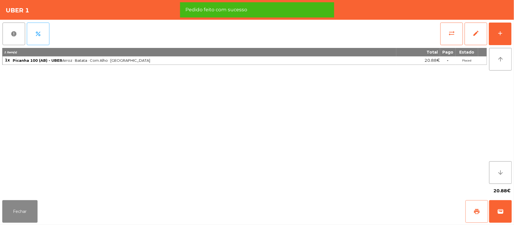
click at [471, 208] on button "print" at bounding box center [476, 211] width 23 height 23
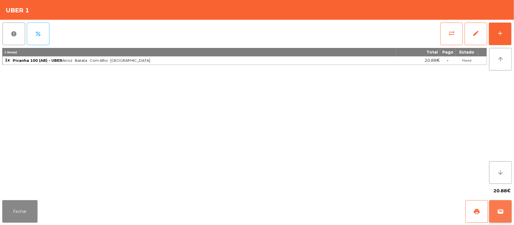
click at [506, 216] on button "wallet" at bounding box center [500, 211] width 23 height 23
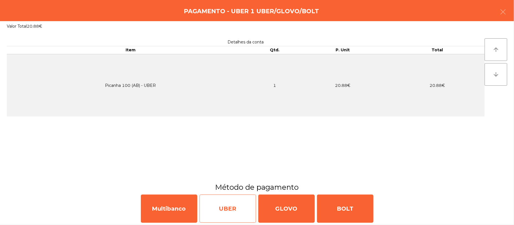
click at [224, 208] on div "UBER" at bounding box center [228, 209] width 56 height 28
select select "**"
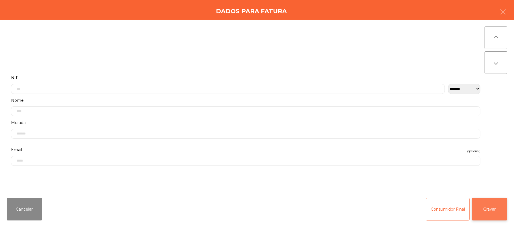
click at [494, 214] on button "Gravar" at bounding box center [489, 209] width 35 height 23
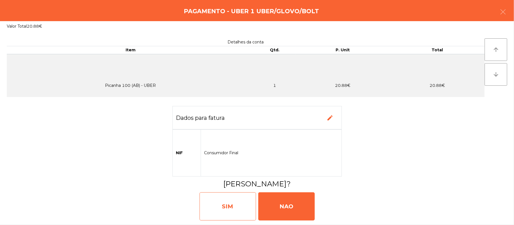
click at [218, 202] on div "SIM" at bounding box center [228, 206] width 56 height 28
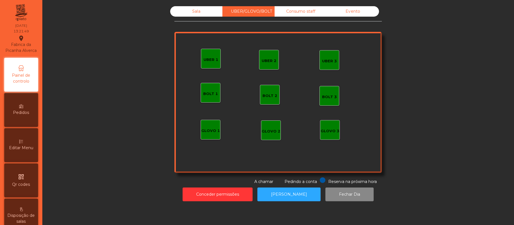
click at [329, 60] on div "UBER 3" at bounding box center [329, 61] width 15 height 6
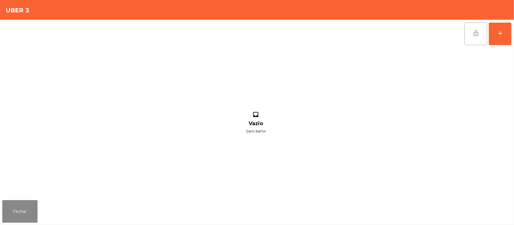
click at [469, 34] on button "lock_open" at bounding box center [475, 34] width 23 height 23
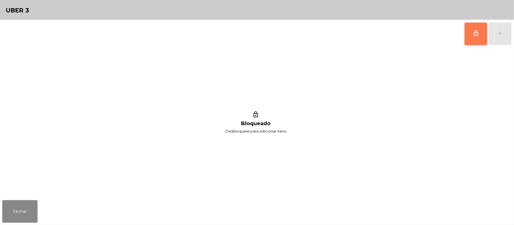
click at [480, 31] on button "lock_outline" at bounding box center [475, 34] width 23 height 23
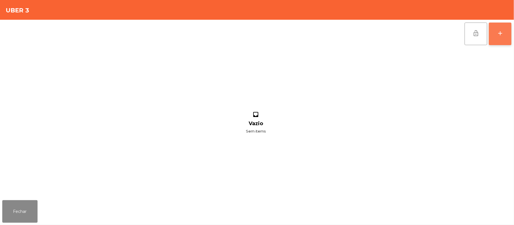
click at [509, 36] on button "add" at bounding box center [500, 34] width 23 height 23
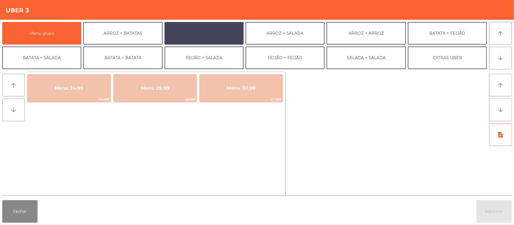
click at [209, 41] on button "ARROZ + FEIJÃO" at bounding box center [204, 33] width 79 height 23
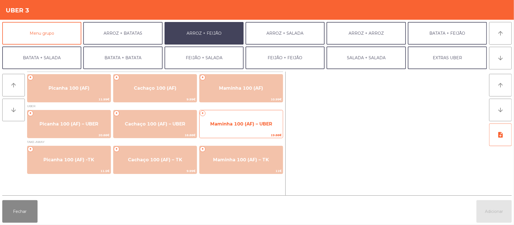
click at [240, 129] on span "Maminha 100 (AF) – UBER" at bounding box center [241, 124] width 83 height 15
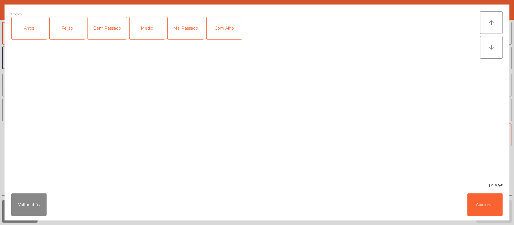
click at [34, 26] on div "Arroz" at bounding box center [29, 28] width 35 height 23
click at [77, 30] on div "Feijão" at bounding box center [67, 28] width 35 height 23
click at [153, 27] on div "Medio" at bounding box center [147, 28] width 35 height 23
click at [233, 29] on div "Com Alho" at bounding box center [224, 28] width 35 height 23
click at [476, 207] on button "Adicionar" at bounding box center [484, 205] width 35 height 23
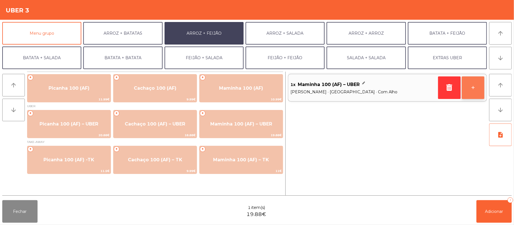
click at [472, 88] on button "+" at bounding box center [473, 87] width 23 height 23
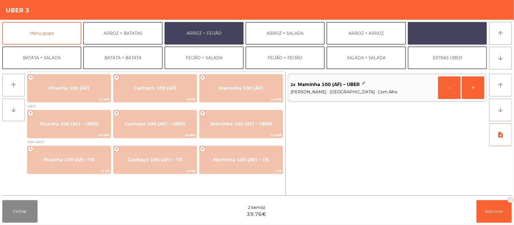
click at [447, 38] on button "BATATA + FEIJÃO" at bounding box center [447, 33] width 79 height 23
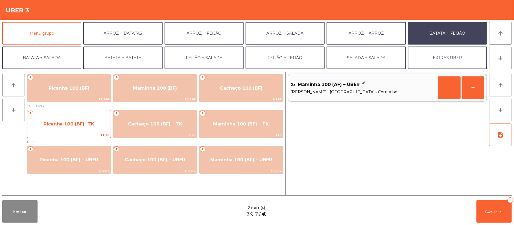
click at [82, 123] on span "Picanha 100 (BF) -TK" at bounding box center [68, 123] width 51 height 5
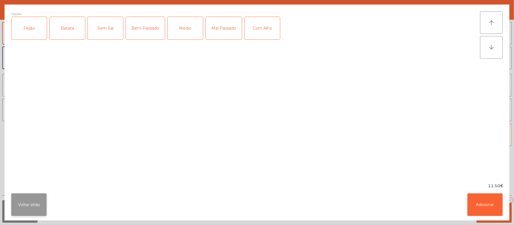
click at [28, 203] on button "Voltar atrás" at bounding box center [28, 205] width 35 height 23
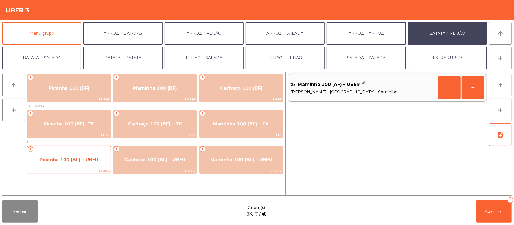
click at [71, 165] on span "Picanha 100 (BF) – UBER" at bounding box center [68, 159] width 83 height 15
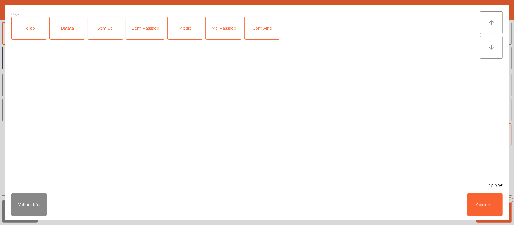
click at [26, 34] on div "Feijão" at bounding box center [29, 28] width 35 height 23
click at [73, 38] on div "Batata" at bounding box center [67, 28] width 35 height 23
click at [183, 32] on div "Medio" at bounding box center [185, 28] width 35 height 23
click at [258, 33] on div "Com Alho" at bounding box center [262, 28] width 35 height 23
click at [478, 203] on button "Adicionar" at bounding box center [484, 205] width 35 height 23
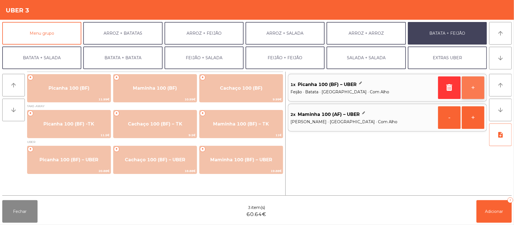
click at [473, 95] on button "+" at bounding box center [473, 87] width 23 height 23
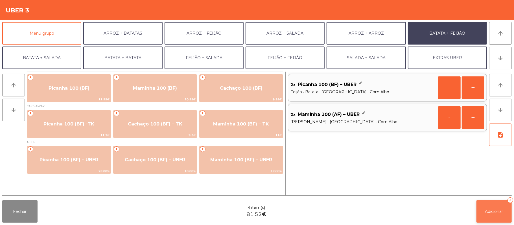
click at [490, 212] on span "Adicionar" at bounding box center [494, 211] width 18 height 5
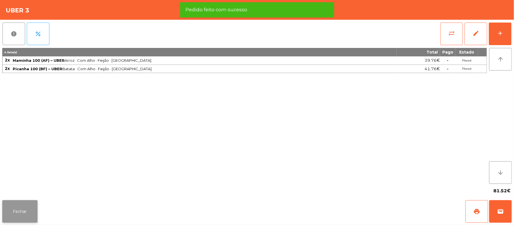
click at [24, 218] on button "Fechar" at bounding box center [19, 211] width 35 height 23
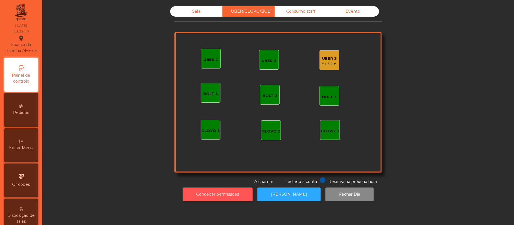
click at [216, 188] on button "Conceder permissões" at bounding box center [218, 195] width 70 height 14
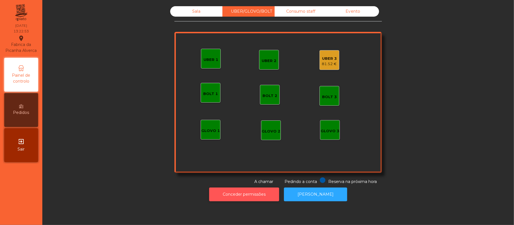
click at [244, 195] on button "Conceder permissões" at bounding box center [244, 195] width 70 height 14
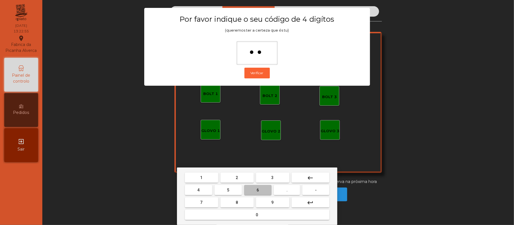
type input "***"
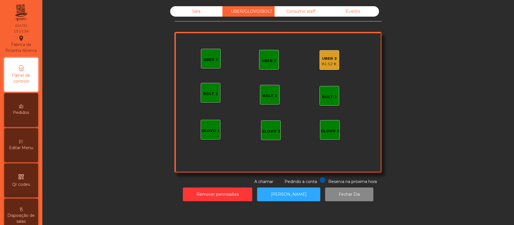
click at [328, 60] on div "UBER 3" at bounding box center [329, 59] width 15 height 6
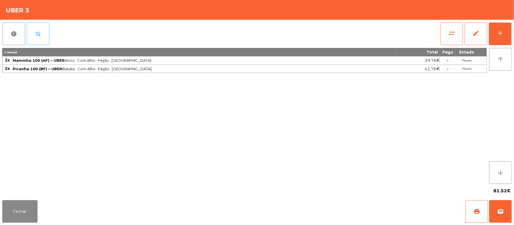
click at [43, 34] on button "percent" at bounding box center [38, 34] width 23 height 23
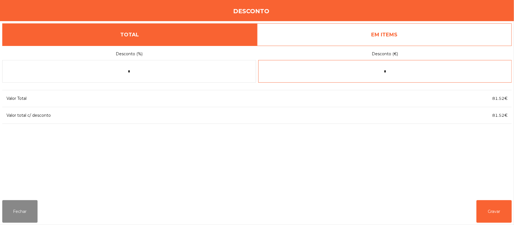
click at [399, 74] on input "*" at bounding box center [385, 71] width 254 height 23
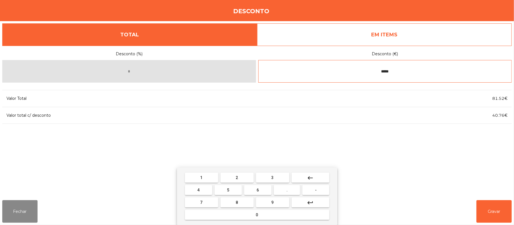
type input "*****"
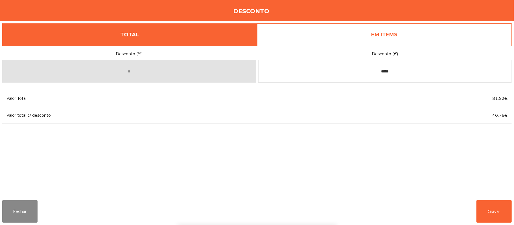
click at [495, 210] on div "1 2 3 keyboard_backspace 4 5 6 . - 7 8 9 keyboard_return 0" at bounding box center [257, 197] width 514 height 58
click at [490, 211] on button "Gravar" at bounding box center [493, 211] width 35 height 23
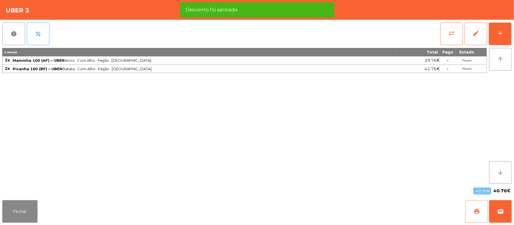
click at [470, 212] on button "print" at bounding box center [476, 211] width 23 height 23
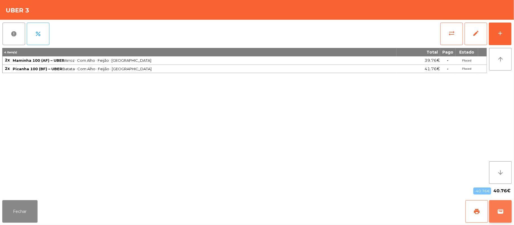
click at [498, 217] on button "wallet" at bounding box center [500, 211] width 23 height 23
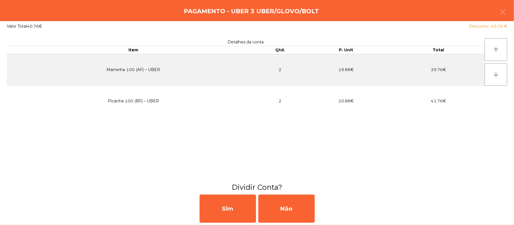
click at [512, 9] on div "Pagamento - UBER 3 UBER/GLOVO/BOLT" at bounding box center [257, 10] width 514 height 21
click at [498, 15] on button "button" at bounding box center [503, 12] width 16 height 17
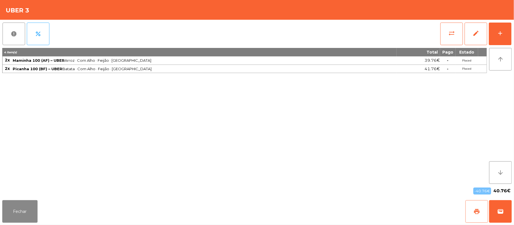
click at [471, 215] on button "print" at bounding box center [476, 211] width 23 height 23
click at [499, 207] on button "wallet" at bounding box center [500, 211] width 23 height 23
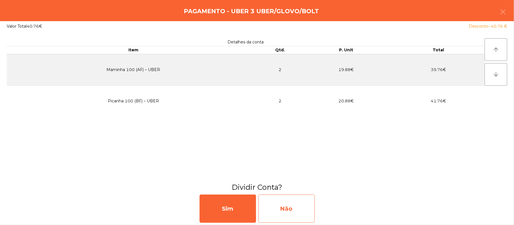
click at [299, 214] on div "Não" at bounding box center [286, 209] width 56 height 28
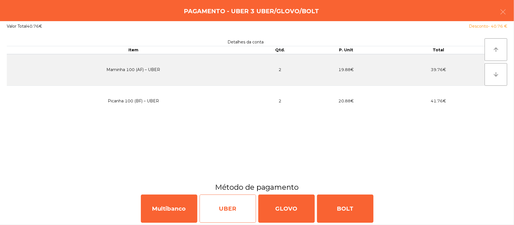
click at [229, 207] on div "UBER" at bounding box center [228, 209] width 56 height 28
select select "**"
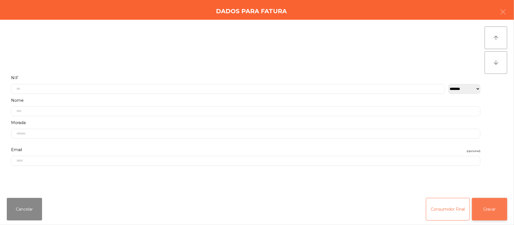
click at [493, 206] on button "Gravar" at bounding box center [489, 209] width 35 height 23
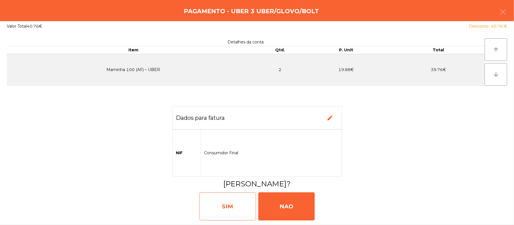
click at [217, 211] on div "SIM" at bounding box center [228, 206] width 56 height 28
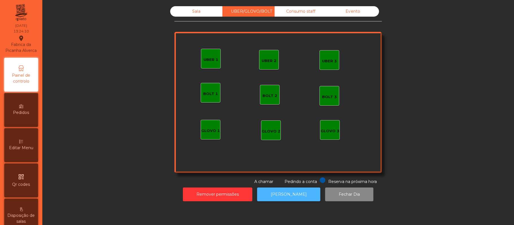
click at [303, 196] on button "[PERSON_NAME]" at bounding box center [288, 195] width 63 height 14
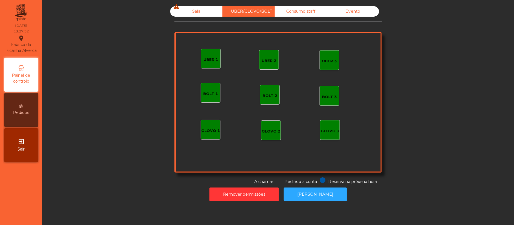
click at [185, 12] on div "Sala warning" at bounding box center [196, 11] width 52 height 10
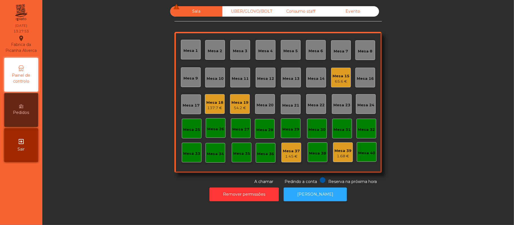
click at [246, 100] on div "Mesa 19 54.2 €" at bounding box center [240, 104] width 20 height 20
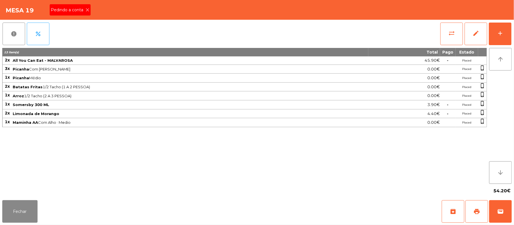
click at [83, 14] on div "Pedindo a conta" at bounding box center [70, 9] width 41 height 11
click at [472, 212] on button "print" at bounding box center [476, 211] width 23 height 23
click at [506, 206] on button "wallet" at bounding box center [500, 211] width 23 height 23
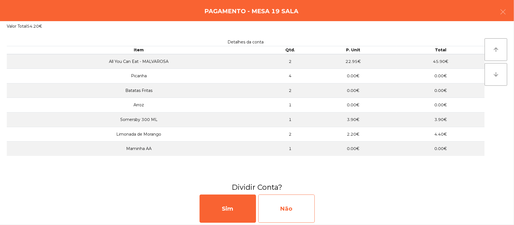
click at [293, 210] on div "Não" at bounding box center [286, 209] width 56 height 28
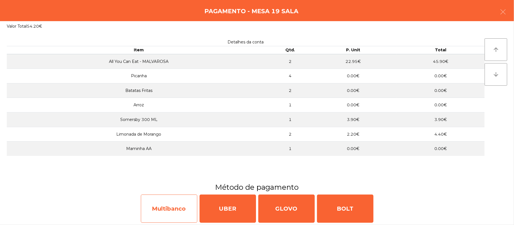
click at [179, 208] on div "Multibanco" at bounding box center [169, 209] width 56 height 28
select select "**"
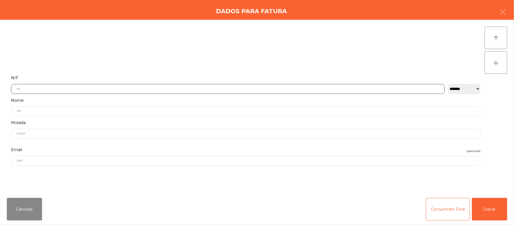
click at [208, 89] on input "text" at bounding box center [228, 89] width 434 height 10
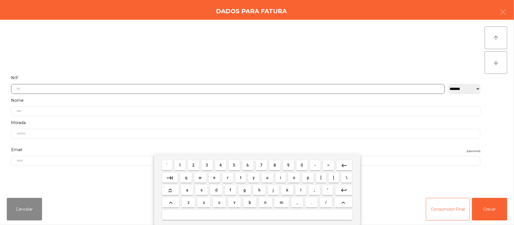
scroll to position [47, 0]
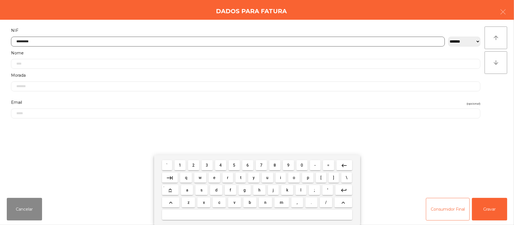
type input "*********"
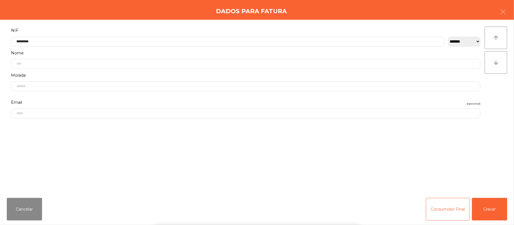
click at [484, 211] on div "` 1 2 3 4 5 6 7 8 9 0 - = keyboard_backspace keyboard_tab q w e r t y u i o p […" at bounding box center [257, 190] width 514 height 70
click at [483, 201] on button "Gravar" at bounding box center [489, 209] width 35 height 23
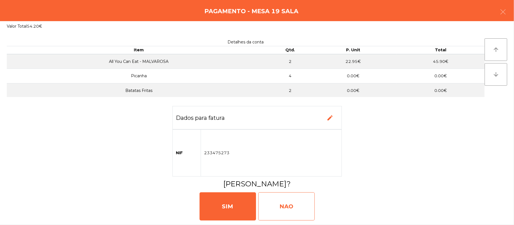
click at [295, 202] on div "NAO" at bounding box center [286, 206] width 56 height 28
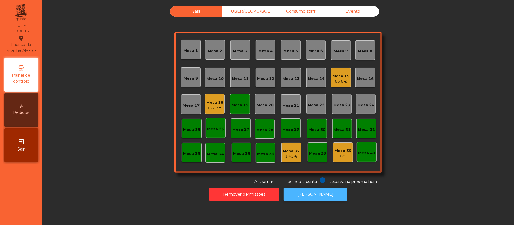
click at [319, 199] on button "[PERSON_NAME]" at bounding box center [315, 195] width 63 height 14
click at [235, 108] on div "Mesa 19" at bounding box center [239, 105] width 17 height 6
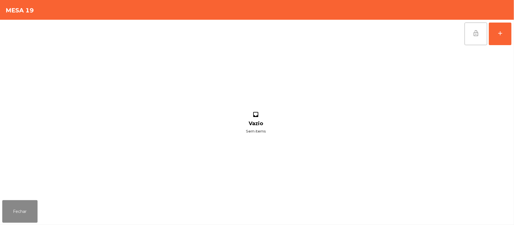
click at [468, 35] on button "lock_open" at bounding box center [475, 34] width 23 height 23
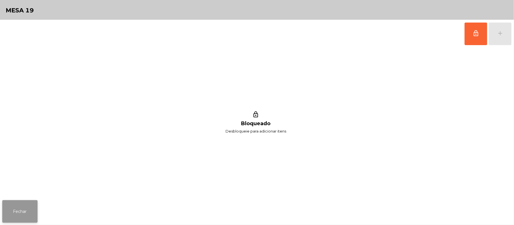
click at [31, 213] on button "Fechar" at bounding box center [19, 211] width 35 height 23
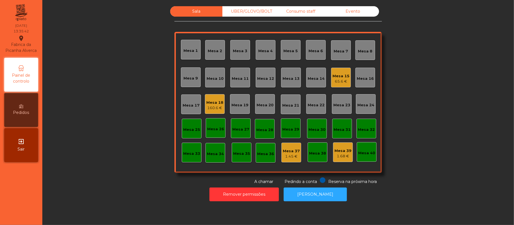
click at [131, 135] on div "Sala UBER/GLOVO/BOLT Consumo staff Evento Mesa 1 Mesa 2 Mesa 3 Mesa 4 Mesa 5 Me…" at bounding box center [278, 95] width 456 height 179
click at [450, 92] on div "Sala UBER/GLOVO/BOLT Consumo staff Evento Mesa 1 Mesa 2 Mesa 3 Mesa 4 Mesa 5 Me…" at bounding box center [278, 95] width 456 height 179
click at [239, 78] on div "Mesa 11" at bounding box center [240, 79] width 17 height 6
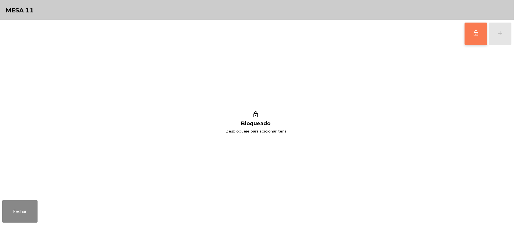
click at [475, 34] on span "lock_outline" at bounding box center [475, 33] width 7 height 7
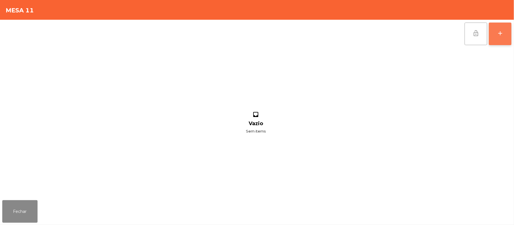
click at [510, 37] on button "add" at bounding box center [500, 34] width 23 height 23
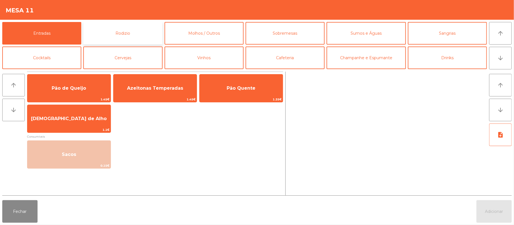
click at [133, 28] on button "Rodizio" at bounding box center [122, 33] width 79 height 23
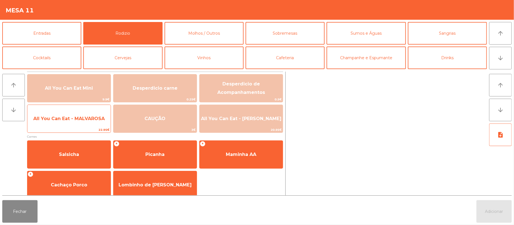
click at [81, 121] on span "All You Can Eat - MALVAROSA" at bounding box center [68, 118] width 71 height 5
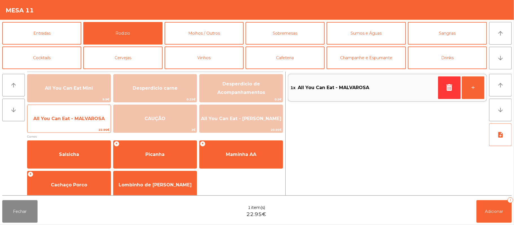
click at [83, 119] on span "All You Can Eat - MALVAROSA" at bounding box center [68, 118] width 71 height 5
click at [85, 124] on span "All You Can Eat - MALVAROSA" at bounding box center [68, 118] width 83 height 15
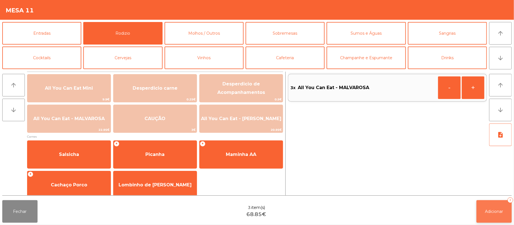
click at [490, 216] on button "Adicionar 3" at bounding box center [493, 211] width 35 height 23
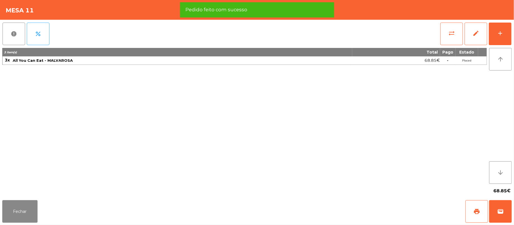
click at [512, 22] on div "report percent sync_alt edit add 3 item(s) Total Pago Estado 3x All You Can Eat…" at bounding box center [257, 109] width 514 height 178
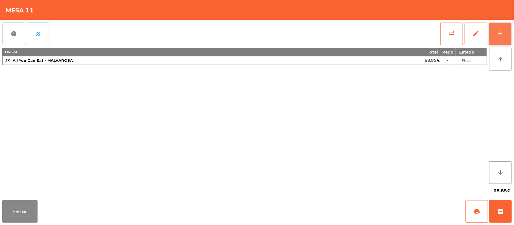
click at [508, 34] on button "add" at bounding box center [500, 34] width 23 height 23
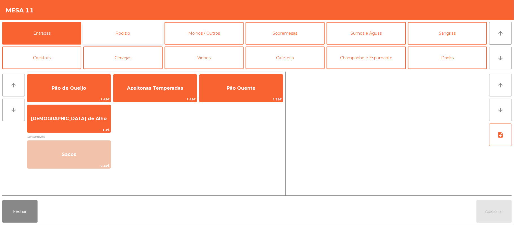
click at [129, 31] on button "Rodizio" at bounding box center [122, 33] width 79 height 23
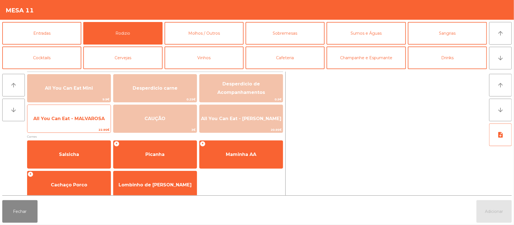
click at [70, 123] on span "All You Can Eat - MALVAROSA" at bounding box center [68, 118] width 83 height 15
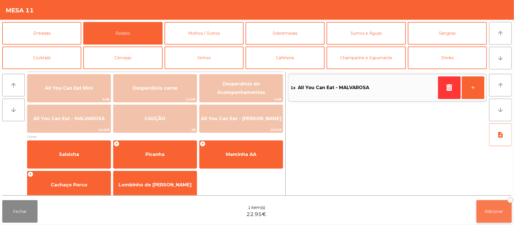
click at [486, 221] on button "Adicionar 1" at bounding box center [493, 211] width 35 height 23
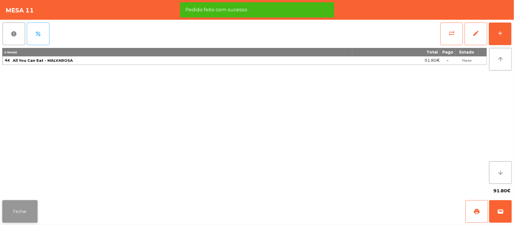
click at [19, 203] on button "Fechar" at bounding box center [19, 211] width 35 height 23
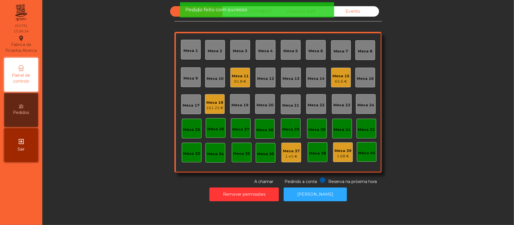
click at [159, 125] on div "Sala UBER/GLOVO/BOLT Consumo staff Evento Mesa 1 Mesa 2 Mesa 3 Mesa 4 Mesa 5 Me…" at bounding box center [278, 95] width 456 height 179
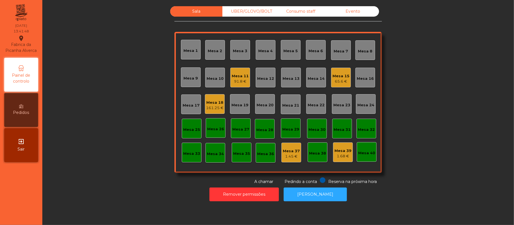
click at [206, 107] on div "161.25 €" at bounding box center [214, 108] width 17 height 6
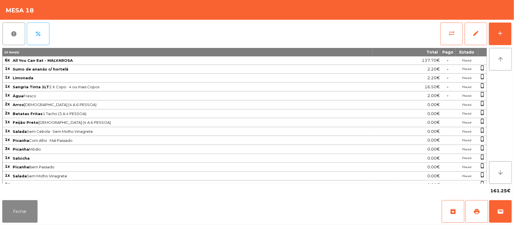
scroll to position [19, 0]
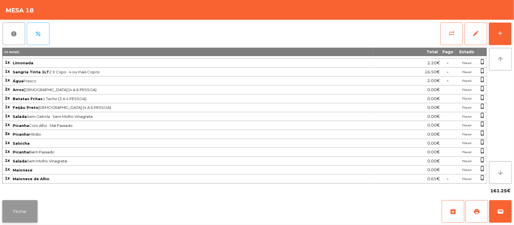
click at [30, 211] on button "Fechar" at bounding box center [19, 211] width 35 height 23
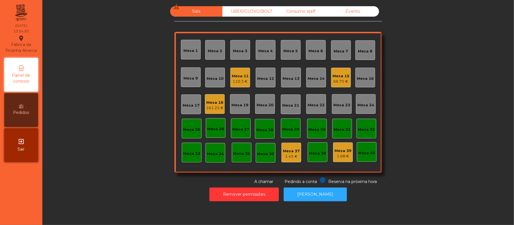
click at [334, 81] on div "66.75 €" at bounding box center [340, 82] width 17 height 6
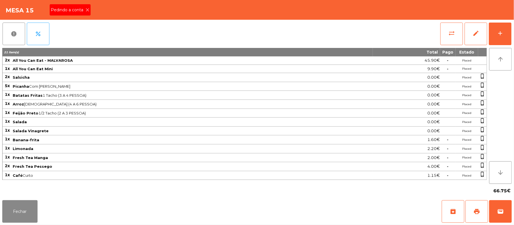
click at [82, 12] on span "Pedindo a conta" at bounding box center [68, 10] width 35 height 6
click at [481, 215] on button "print" at bounding box center [476, 211] width 23 height 23
click at [29, 214] on button "Fechar" at bounding box center [19, 211] width 35 height 23
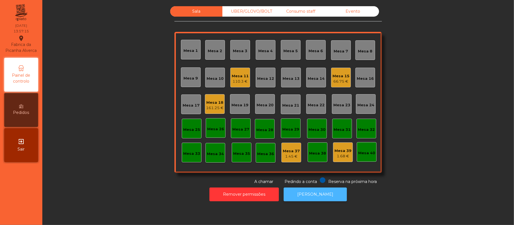
click at [330, 200] on button "[PERSON_NAME]" at bounding box center [315, 195] width 63 height 14
click at [332, 74] on div "Mesa 15" at bounding box center [340, 76] width 17 height 6
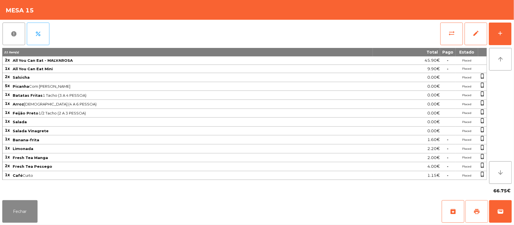
click at [482, 210] on button "print" at bounding box center [476, 211] width 23 height 23
click at [448, 24] on button "sync_alt" at bounding box center [451, 34] width 23 height 23
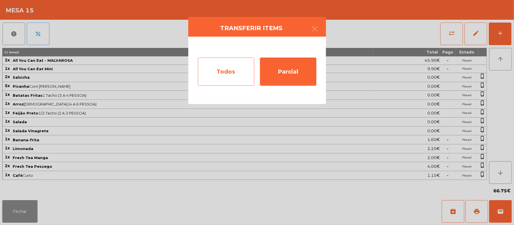
click at [212, 62] on div "Todos" at bounding box center [226, 72] width 56 height 28
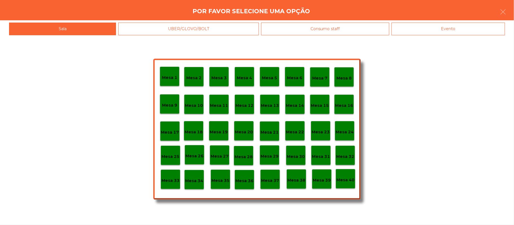
click at [468, 32] on div "Evento" at bounding box center [447, 29] width 113 height 13
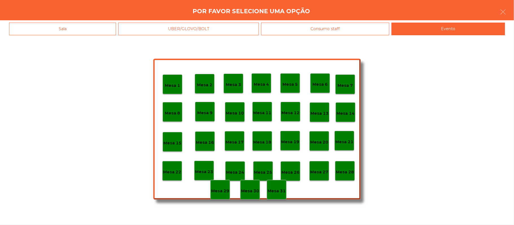
click at [345, 173] on p "Mesa 28" at bounding box center [345, 172] width 18 height 6
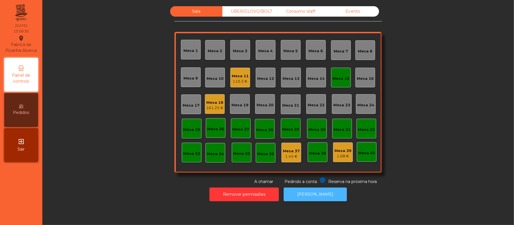
click at [295, 189] on button "[PERSON_NAME]" at bounding box center [315, 195] width 63 height 14
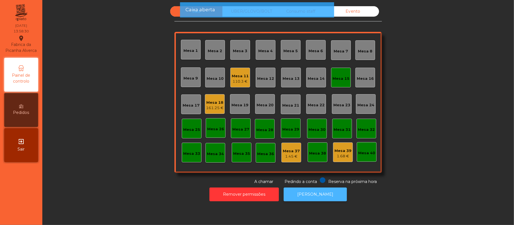
click at [318, 194] on button "[PERSON_NAME]" at bounding box center [315, 195] width 63 height 14
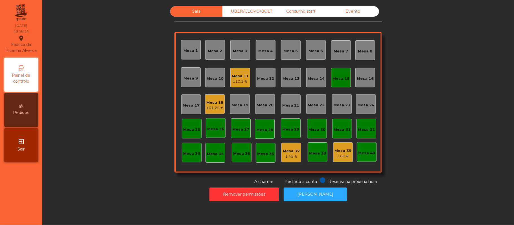
click at [338, 74] on div "Mesa 15" at bounding box center [340, 78] width 17 height 8
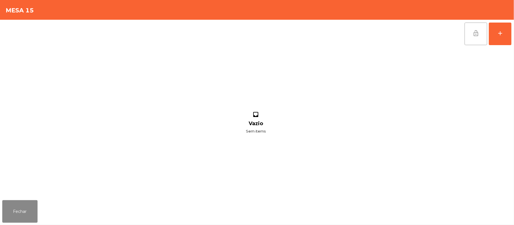
click at [470, 30] on button "lock_open" at bounding box center [475, 34] width 23 height 23
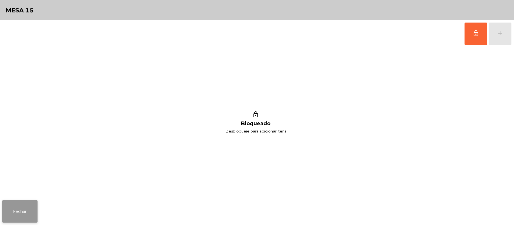
click at [25, 201] on button "Fechar" at bounding box center [19, 211] width 35 height 23
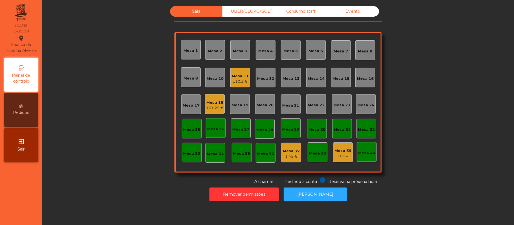
click at [371, 51] on div "Mesa 8" at bounding box center [365, 50] width 20 height 20
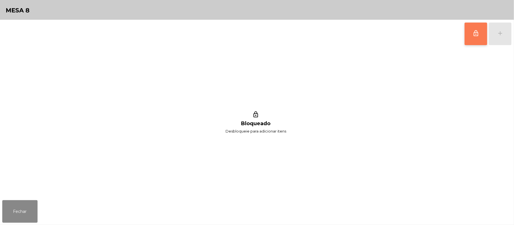
click at [475, 39] on button "lock_outline" at bounding box center [475, 34] width 23 height 23
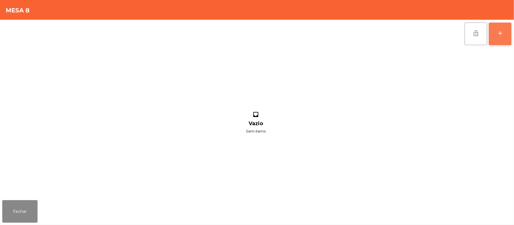
click at [497, 36] on div "add" at bounding box center [500, 33] width 7 height 7
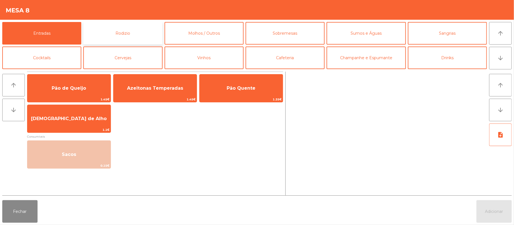
click at [135, 40] on button "Rodizio" at bounding box center [122, 33] width 79 height 23
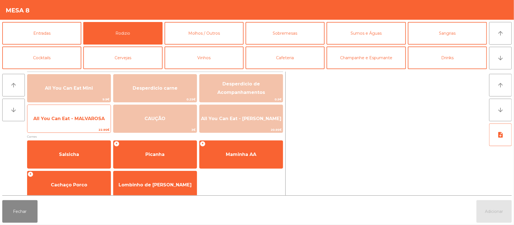
click at [94, 120] on span "All You Can Eat - MALVAROSA" at bounding box center [68, 118] width 71 height 5
click at [91, 120] on span "All You Can Eat - MALVAROSA" at bounding box center [68, 118] width 71 height 5
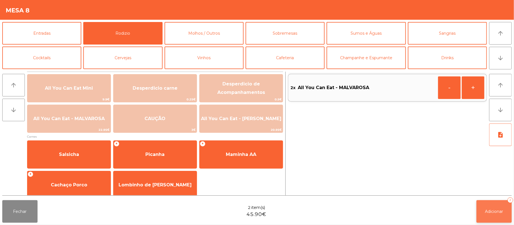
click at [498, 215] on button "Adicionar 2" at bounding box center [493, 211] width 35 height 23
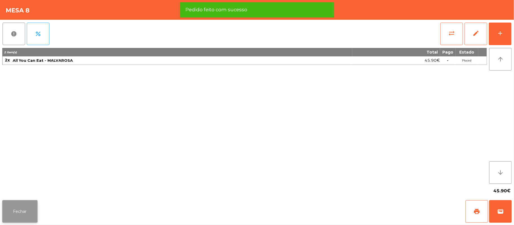
click at [18, 209] on button "Fechar" at bounding box center [19, 211] width 35 height 23
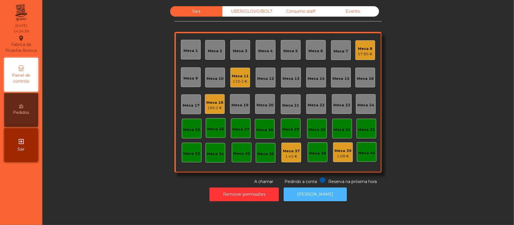
click at [326, 199] on button "[PERSON_NAME]" at bounding box center [315, 195] width 63 height 14
click at [330, 191] on button "[PERSON_NAME]" at bounding box center [315, 195] width 63 height 14
click at [218, 105] on div "189.2 €" at bounding box center [214, 108] width 17 height 6
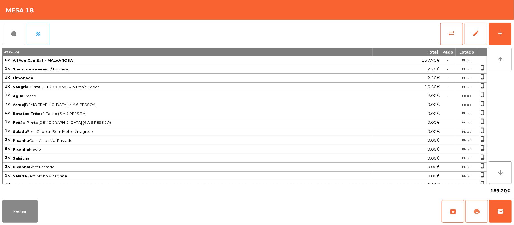
click at [480, 213] on button "print" at bounding box center [476, 211] width 23 height 23
click at [476, 214] on span "print" at bounding box center [476, 211] width 7 height 7
click at [509, 209] on button "wallet" at bounding box center [500, 211] width 23 height 23
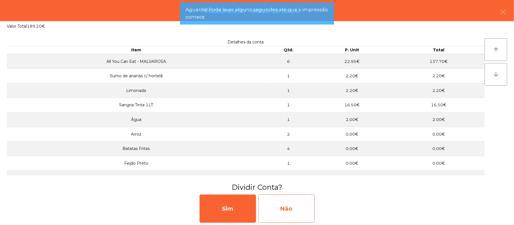
click at [282, 210] on div "Não" at bounding box center [286, 209] width 56 height 28
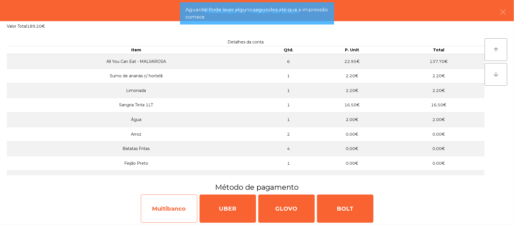
click at [178, 208] on div "Multibanco" at bounding box center [169, 209] width 56 height 28
select select "**"
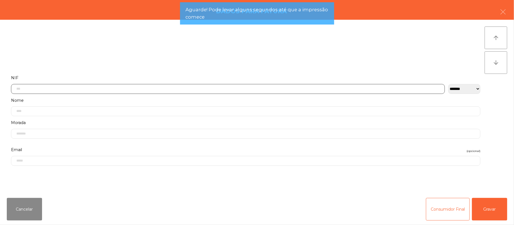
click at [180, 89] on input "text" at bounding box center [228, 89] width 434 height 10
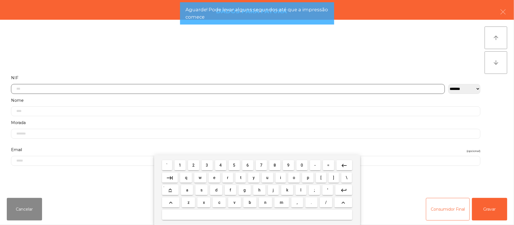
scroll to position [47, 0]
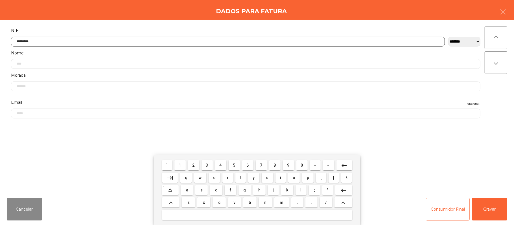
type input "*********"
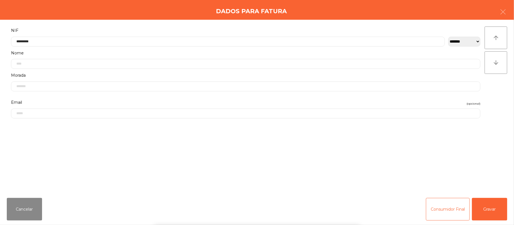
click at [497, 206] on div "` 1 2 3 4 5 6 7 8 9 0 - = keyboard_backspace keyboard_tab q w e r t y u i o p […" at bounding box center [257, 190] width 514 height 70
click at [489, 205] on button "Gravar" at bounding box center [489, 209] width 35 height 23
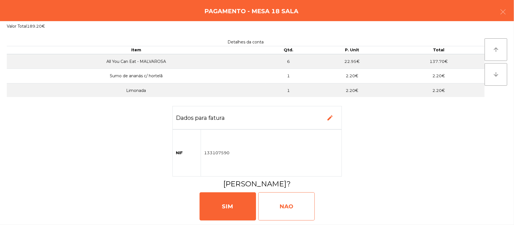
click at [284, 209] on div "NAO" at bounding box center [286, 206] width 56 height 28
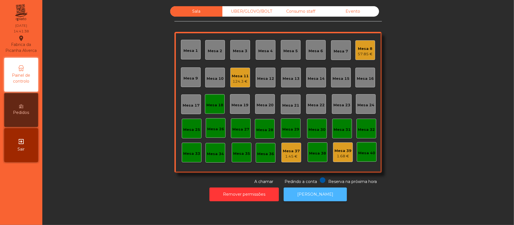
click at [310, 196] on button "[PERSON_NAME]" at bounding box center [315, 195] width 63 height 14
click at [208, 110] on div "Mesa 18" at bounding box center [215, 104] width 20 height 20
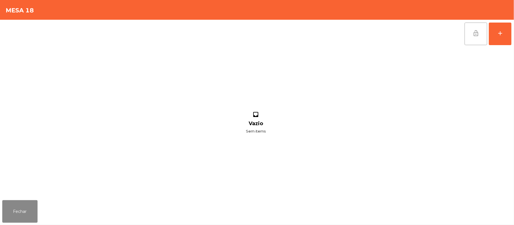
click at [470, 27] on button "lock_open" at bounding box center [475, 34] width 23 height 23
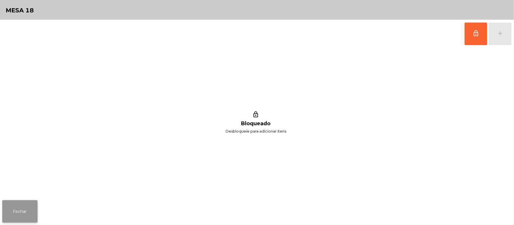
click at [15, 206] on button "Fechar" at bounding box center [19, 211] width 35 height 23
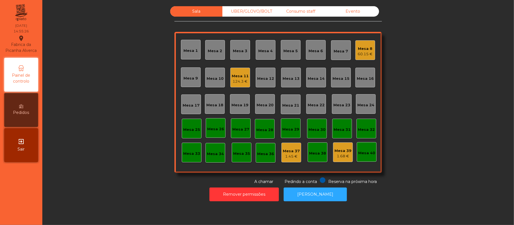
click at [239, 77] on div "Mesa 11" at bounding box center [240, 76] width 17 height 6
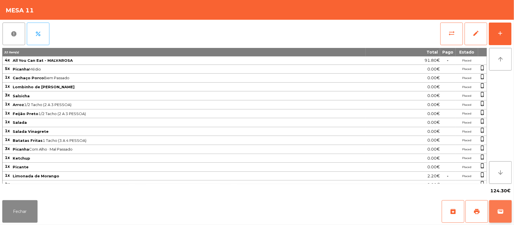
click at [507, 212] on button "wallet" at bounding box center [500, 211] width 23 height 23
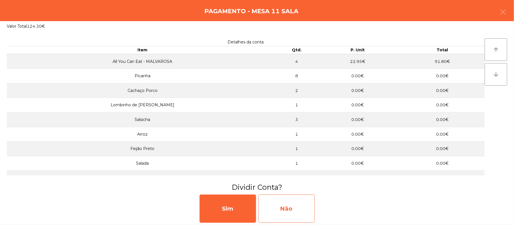
click at [286, 212] on div "Não" at bounding box center [286, 209] width 56 height 28
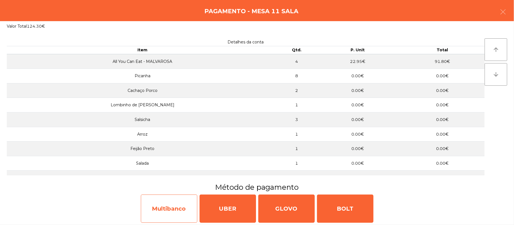
click at [177, 209] on div "Multibanco" at bounding box center [169, 209] width 56 height 28
select select "**"
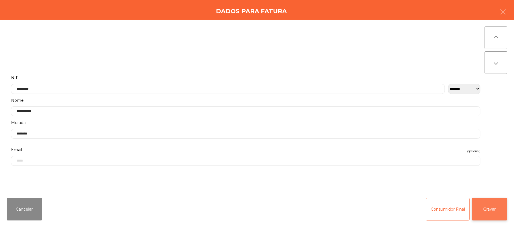
click at [489, 211] on button "Gravar" at bounding box center [489, 209] width 35 height 23
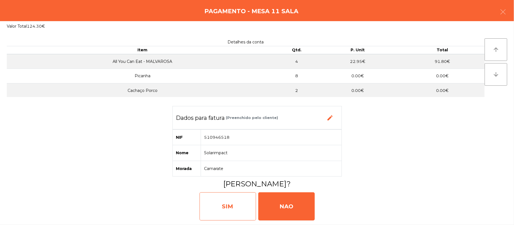
click at [225, 202] on div "SIM" at bounding box center [228, 206] width 56 height 28
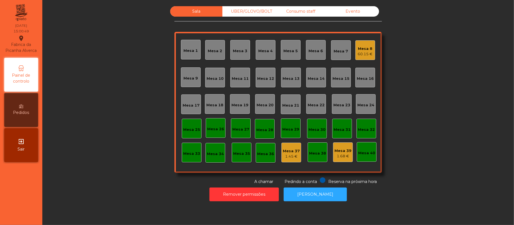
click at [293, 12] on div "Consumo staff" at bounding box center [301, 11] width 52 height 10
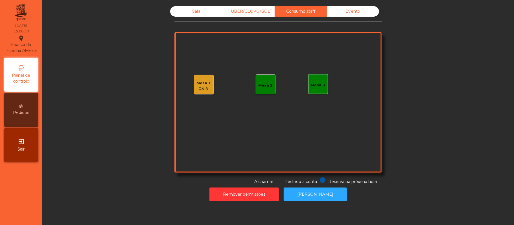
click at [264, 91] on div "Mesa 2" at bounding box center [266, 84] width 20 height 20
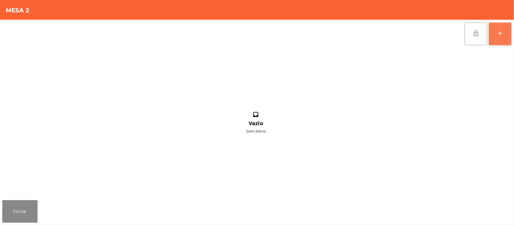
click at [496, 33] on button "add" at bounding box center [500, 34] width 23 height 23
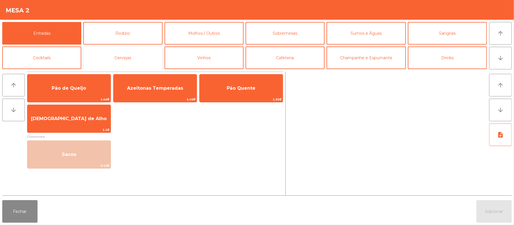
click at [157, 60] on button "Cervejas" at bounding box center [122, 58] width 79 height 23
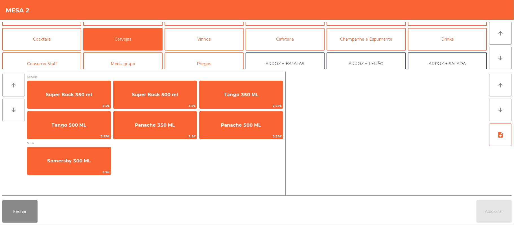
scroll to position [19, 0]
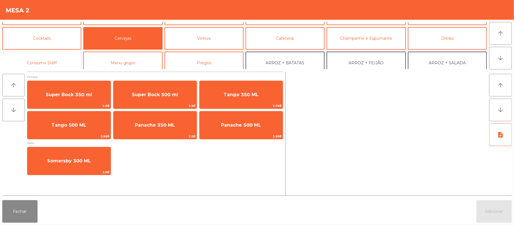
click at [55, 62] on button "Consumo Staff" at bounding box center [41, 63] width 79 height 23
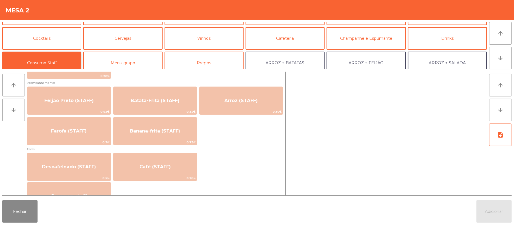
scroll to position [253, 0]
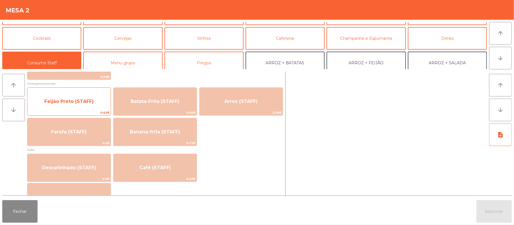
click at [81, 110] on span "0.62€" at bounding box center [68, 112] width 83 height 5
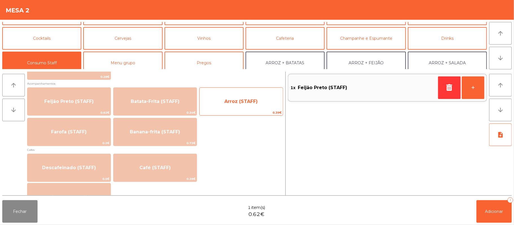
click at [258, 110] on span "0.39€" at bounding box center [241, 112] width 83 height 5
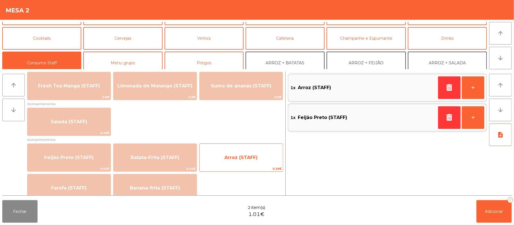
scroll to position [177, 0]
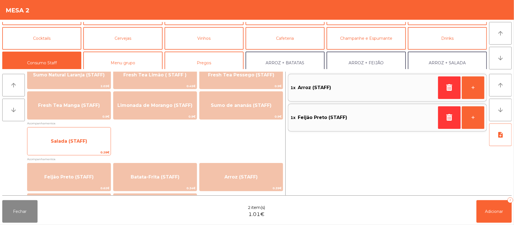
click at [79, 147] on span "Salada (STAFF)" at bounding box center [68, 141] width 83 height 15
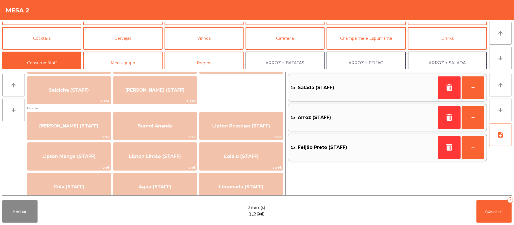
scroll to position [0, 0]
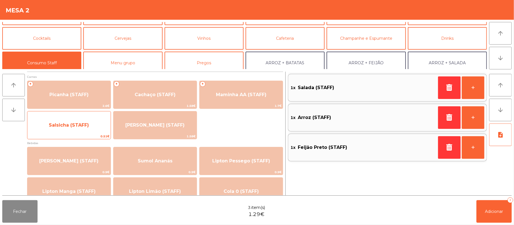
click at [69, 124] on span "Salsicha (STAFF)" at bounding box center [69, 124] width 40 height 5
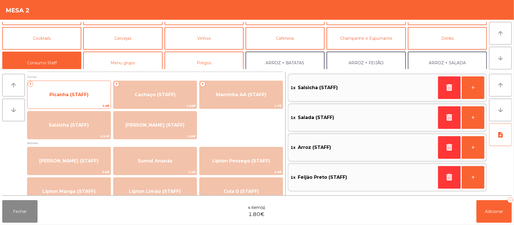
click at [90, 102] on span "Picanha (STAFF)" at bounding box center [68, 94] width 83 height 15
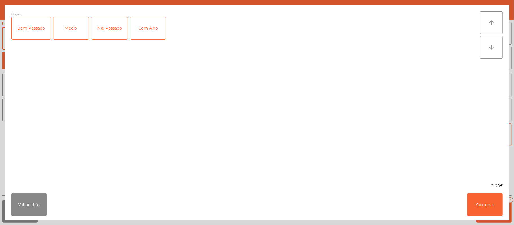
click at [73, 28] on div "Medio" at bounding box center [70, 28] width 35 height 23
click at [485, 201] on button "Adicionar" at bounding box center [484, 205] width 35 height 23
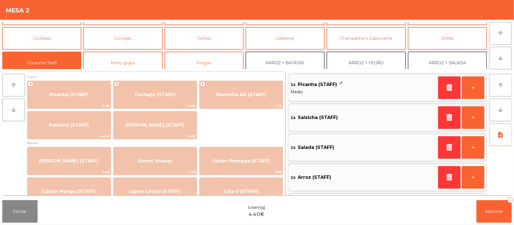
click at [491, 223] on div "Fechar 5 item(s) 4.40€ Adicionar 5" at bounding box center [257, 211] width 514 height 27
click at [500, 221] on button "Adicionar 5" at bounding box center [493, 211] width 35 height 23
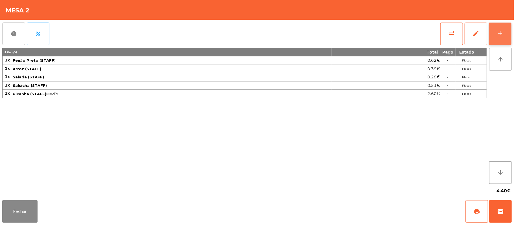
click at [509, 35] on button "add" at bounding box center [500, 34] width 23 height 23
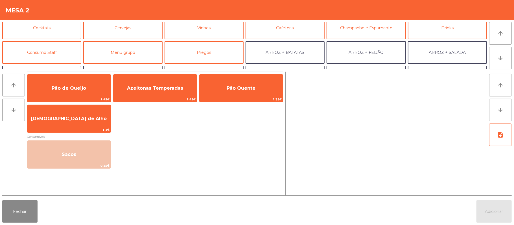
scroll to position [33, 0]
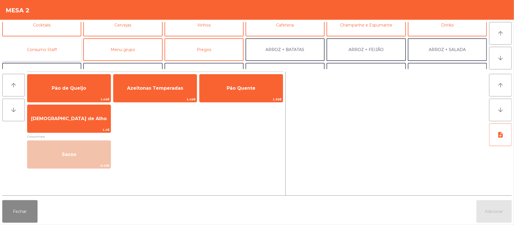
click at [54, 49] on button "Consumo Staff" at bounding box center [41, 49] width 79 height 23
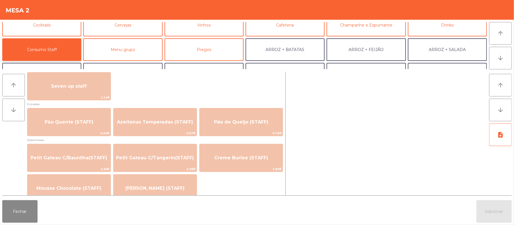
scroll to position [439, 0]
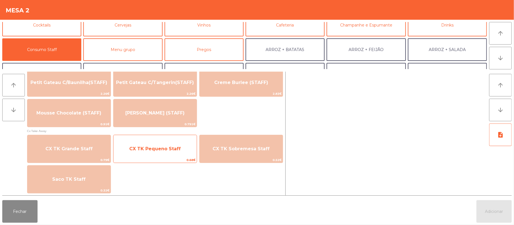
click at [146, 150] on span "CX TK Pequeno Staff" at bounding box center [154, 148] width 51 height 5
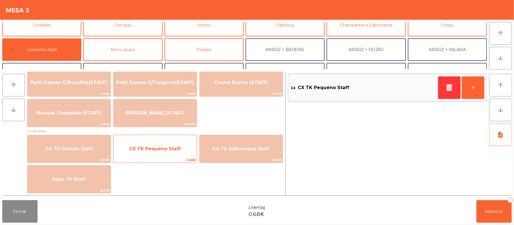
click at [151, 148] on span "CX TK Pequeno Staff" at bounding box center [154, 148] width 51 height 5
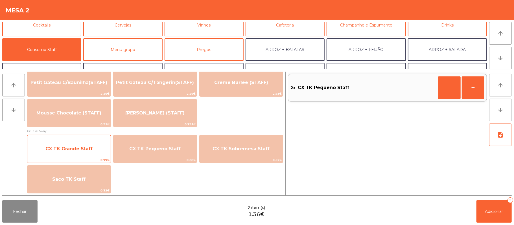
click at [86, 155] on span "CX TK Grande Staff" at bounding box center [68, 148] width 83 height 15
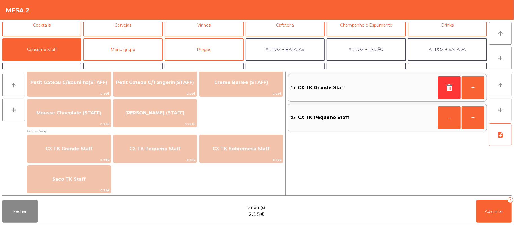
click at [470, 221] on div "Fechar 3 item(s) 2.15€ Adicionar 3" at bounding box center [257, 211] width 514 height 27
click at [503, 214] on button "Adicionar 3" at bounding box center [493, 211] width 35 height 23
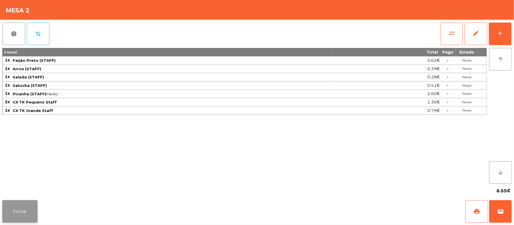
click at [19, 220] on button "Fechar" at bounding box center [19, 211] width 35 height 23
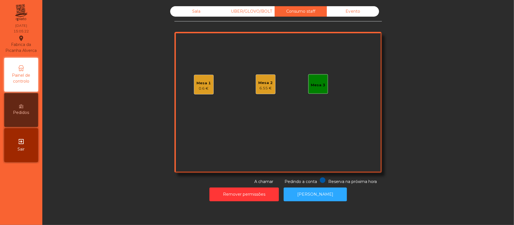
click at [188, 16] on div "Sala" at bounding box center [196, 11] width 52 height 10
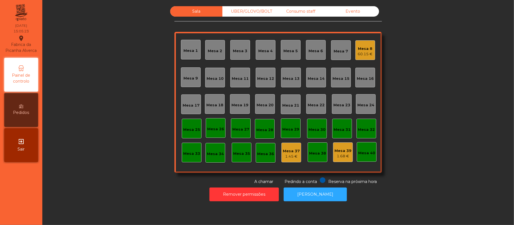
click at [362, 58] on div "Mesa 8 60.15 €" at bounding box center [365, 50] width 20 height 20
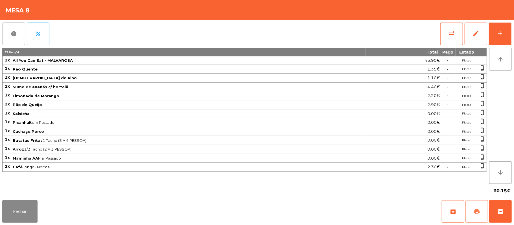
click at [481, 216] on button "print" at bounding box center [476, 211] width 23 height 23
click at [507, 208] on button "wallet" at bounding box center [500, 211] width 23 height 23
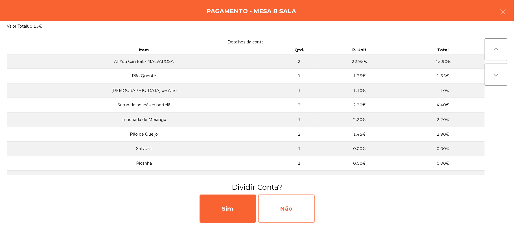
click at [288, 209] on div "Não" at bounding box center [286, 209] width 56 height 28
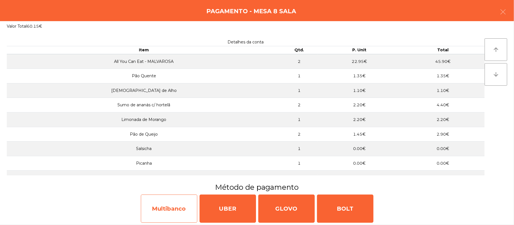
click at [172, 211] on div "Multibanco" at bounding box center [169, 209] width 56 height 28
select select "**"
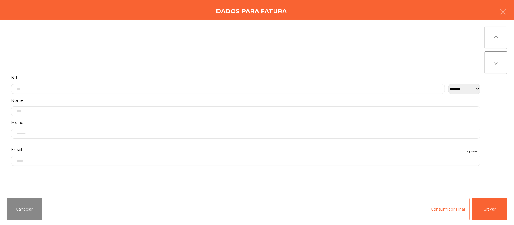
click at [154, 97] on label "Nome" at bounding box center [245, 101] width 469 height 8
click at [109, 88] on input "text" at bounding box center [228, 89] width 434 height 10
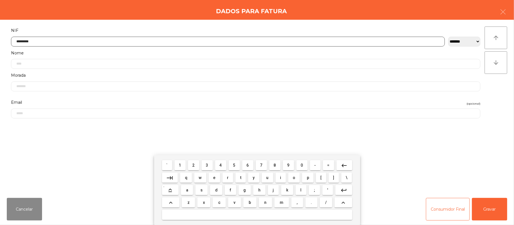
type input "*********"
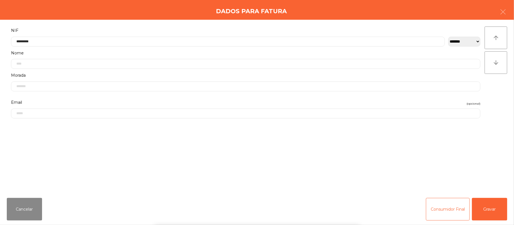
click at [483, 212] on div "` 1 2 3 4 5 6 7 8 9 0 - = keyboard_backspace keyboard_tab q w e r t y u i o p […" at bounding box center [257, 190] width 514 height 70
click at [481, 199] on button "Gravar" at bounding box center [489, 209] width 35 height 23
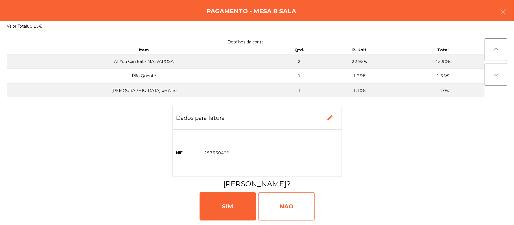
click at [280, 206] on div "NAO" at bounding box center [286, 206] width 56 height 28
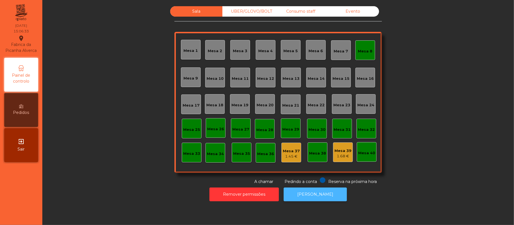
click at [310, 189] on button "[PERSON_NAME]" at bounding box center [315, 195] width 63 height 14
click at [370, 50] on div "Mesa 8" at bounding box center [365, 50] width 20 height 20
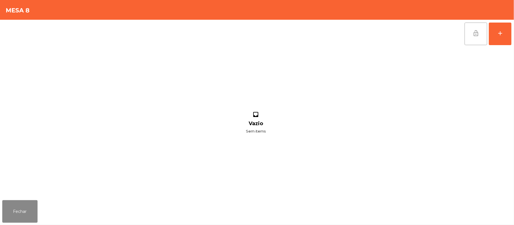
click at [481, 34] on button "lock_open" at bounding box center [475, 34] width 23 height 23
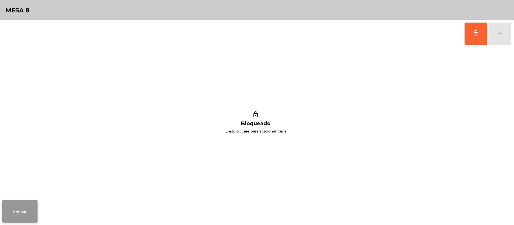
click at [24, 205] on button "Fechar" at bounding box center [19, 211] width 35 height 23
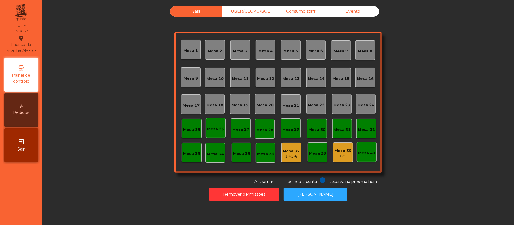
click at [437, 78] on div "Sala UBER/GLOVO/BOLT Consumo staff Evento Mesa 1 Mesa 2 Mesa 3 Mesa 4 Mesa 5 Me…" at bounding box center [278, 95] width 456 height 179
click at [431, 104] on div "Sala UBER/GLOVO/BOLT Consumo staff Evento Mesa 1 Mesa 2 Mesa 3 Mesa 4 Mesa 5 Me…" at bounding box center [278, 95] width 456 height 179
click at [441, 136] on div "Sala UBER/GLOVO/BOLT Consumo staff Evento Mesa 1 Mesa 2 Mesa 3 Mesa 4 Mesa 5 Me…" at bounding box center [278, 95] width 456 height 179
click at [451, 130] on div "Sala UBER/GLOVO/BOLT Consumo staff Evento Mesa 1 Mesa 2 Mesa 3 Mesa 4 Mesa 5 Me…" at bounding box center [278, 95] width 456 height 179
click at [321, 198] on button "[PERSON_NAME]" at bounding box center [315, 195] width 63 height 14
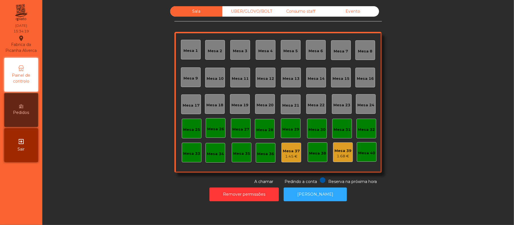
click at [354, 16] on div "Evento" at bounding box center [353, 11] width 52 height 10
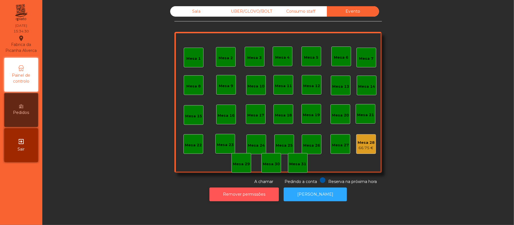
click at [234, 199] on button "Remover permissões" at bounding box center [243, 195] width 69 height 14
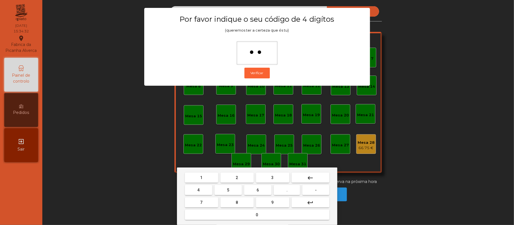
type input "***"
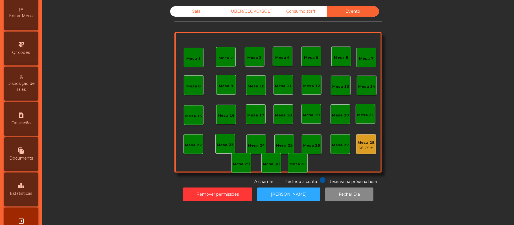
click at [17, 126] on span "Faturação" at bounding box center [21, 123] width 19 height 6
select select "**"
select select "****"
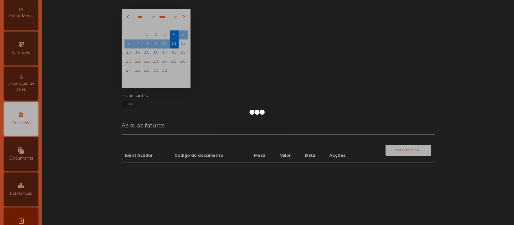
scroll to position [144, 0]
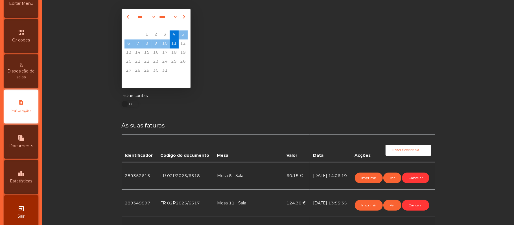
click at [33, 174] on div "leaderboard Estatísticas" at bounding box center [21, 177] width 34 height 34
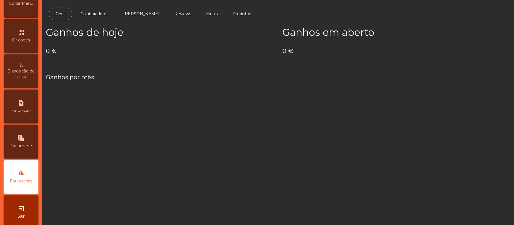
scroll to position [159, 0]
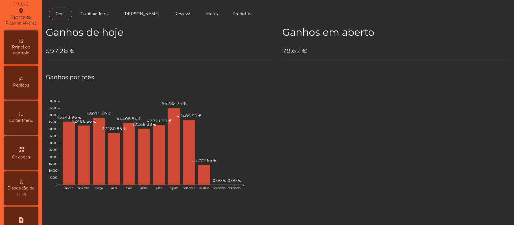
click at [34, 55] on span "Painel de controlo" at bounding box center [21, 50] width 31 height 12
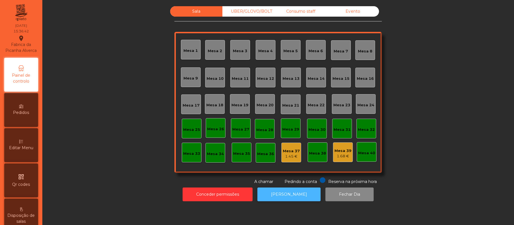
click at [287, 194] on button "[PERSON_NAME]" at bounding box center [288, 195] width 63 height 14
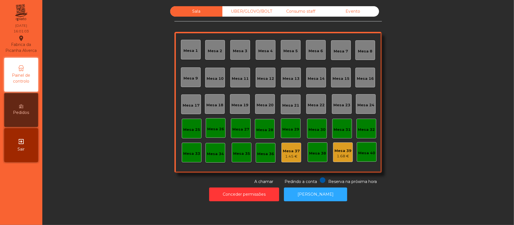
click at [342, 156] on div "1.68 €" at bounding box center [342, 157] width 17 height 6
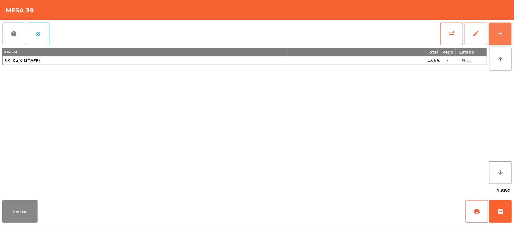
click at [511, 33] on button "add" at bounding box center [500, 34] width 23 height 23
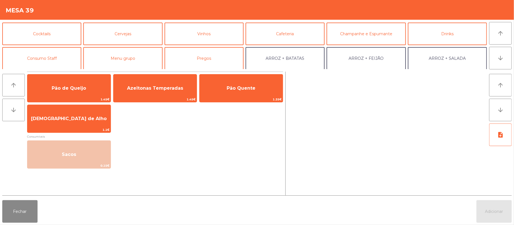
scroll to position [27, 0]
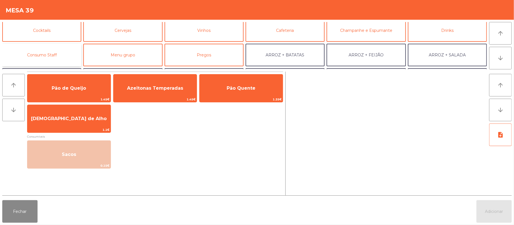
click at [64, 54] on button "Consumo Staff" at bounding box center [41, 55] width 79 height 23
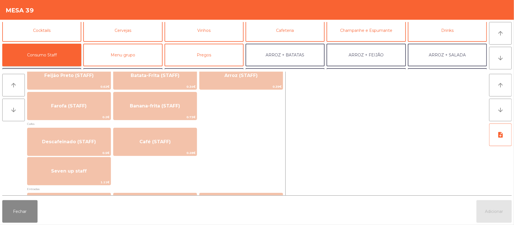
scroll to position [286, 0]
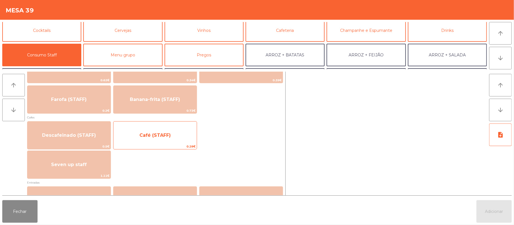
click at [166, 133] on span "Café (STAFF)" at bounding box center [154, 135] width 31 height 5
click at [163, 140] on span "Café (STAFF)" at bounding box center [154, 135] width 83 height 15
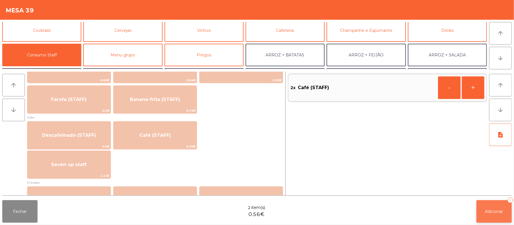
click at [496, 216] on button "Adicionar 2" at bounding box center [493, 211] width 35 height 23
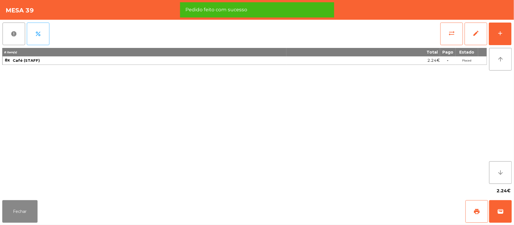
click at [51, 134] on div "8 item(s) Total Pago Estado 8x Café (STAFF) 2.24€ - Placed" at bounding box center [244, 116] width 485 height 136
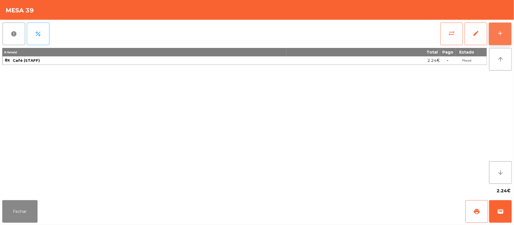
click at [500, 34] on div "add" at bounding box center [500, 33] width 7 height 7
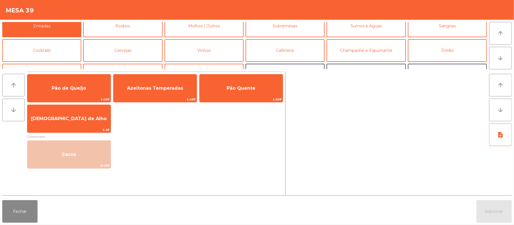
scroll to position [0, 0]
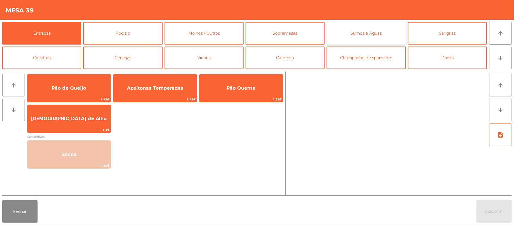
click at [374, 38] on button "Sumos e Águas" at bounding box center [365, 33] width 79 height 23
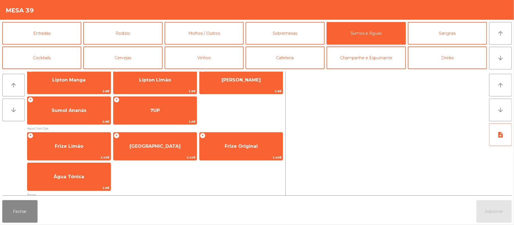
scroll to position [169, 0]
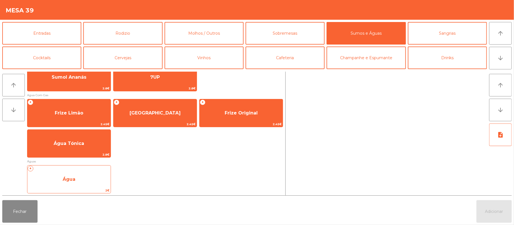
click at [82, 173] on span "Água" at bounding box center [68, 179] width 83 height 15
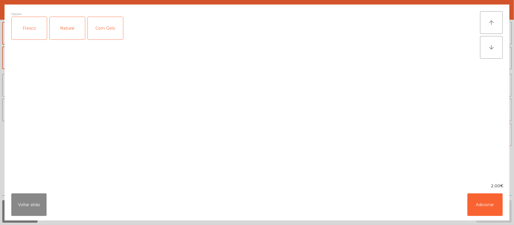
click at [73, 34] on div "Natural" at bounding box center [67, 28] width 35 height 23
